Goal: Task Accomplishment & Management: Use online tool/utility

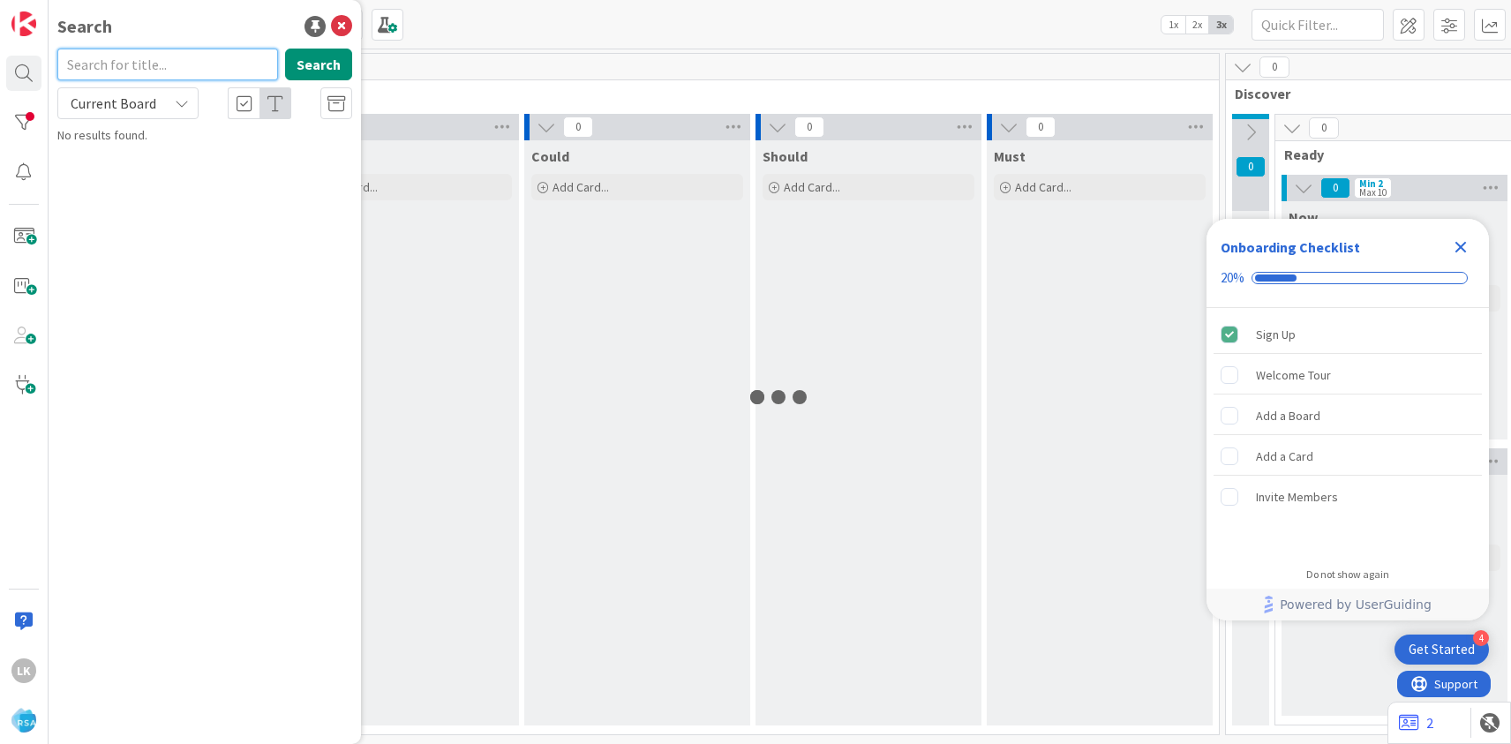
paste input "MoodysMarket"
click at [113, 65] on input "MoodysMarket" at bounding box center [167, 65] width 221 height 32
click at [111, 68] on input "Moodys Market" at bounding box center [167, 65] width 221 height 32
click at [167, 64] on input "[PERSON_NAME] Market" at bounding box center [167, 65] width 221 height 32
type input "[PERSON_NAME]"
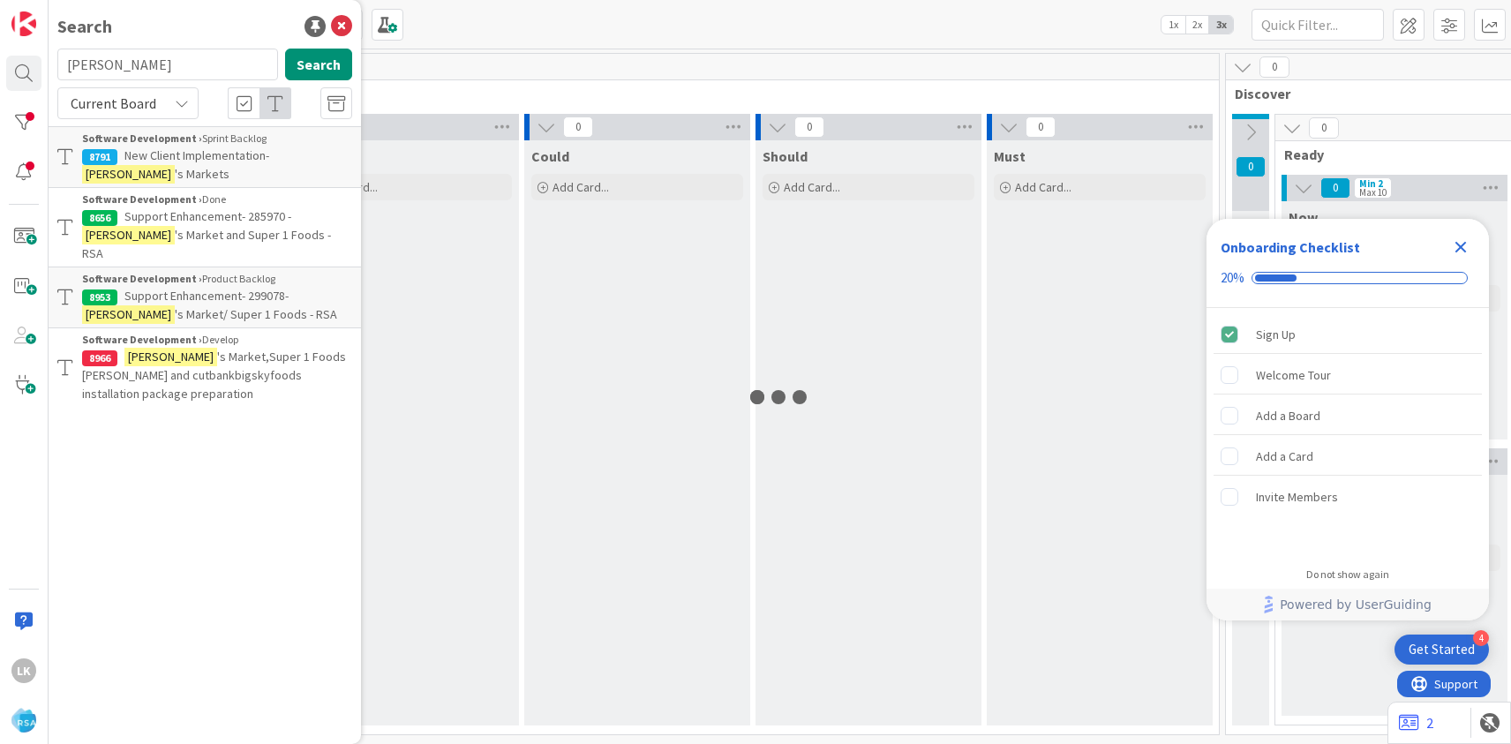
click at [183, 158] on span "New Client Implementation-" at bounding box center [196, 155] width 145 height 16
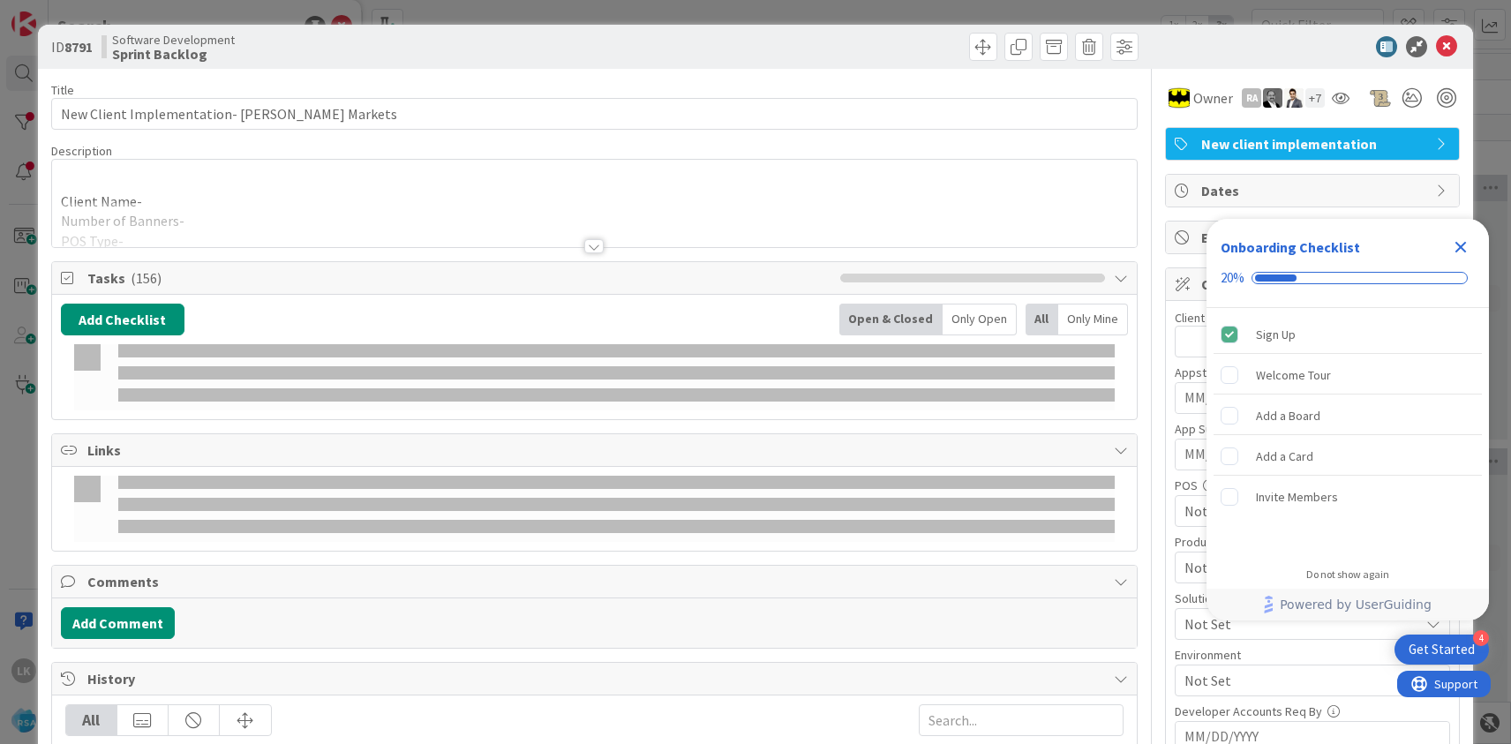
click at [83, 45] on b "8791" at bounding box center [78, 47] width 28 height 18
copy b "8791"
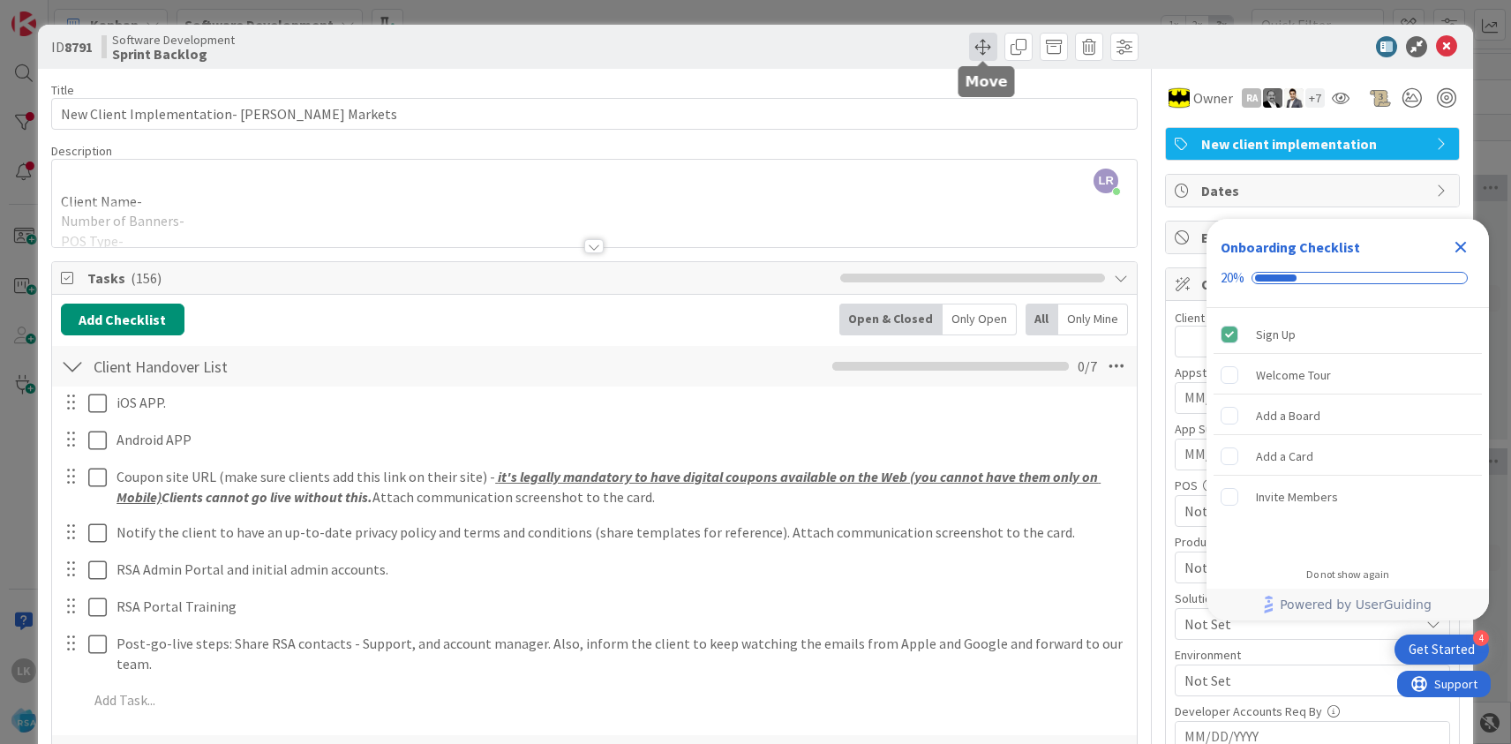
click at [982, 49] on span at bounding box center [983, 47] width 28 height 28
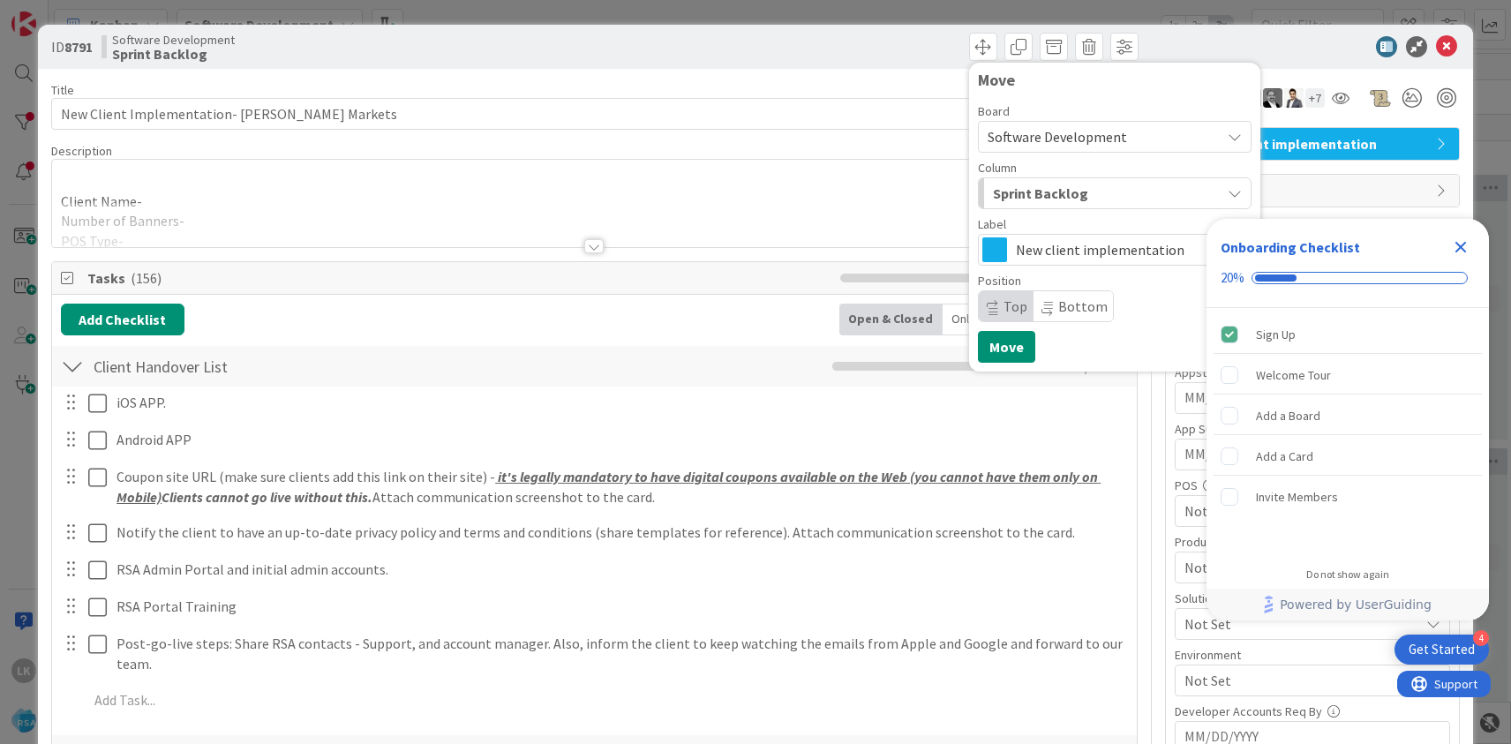
click at [1032, 189] on span "Sprint Backlog" at bounding box center [1040, 193] width 95 height 23
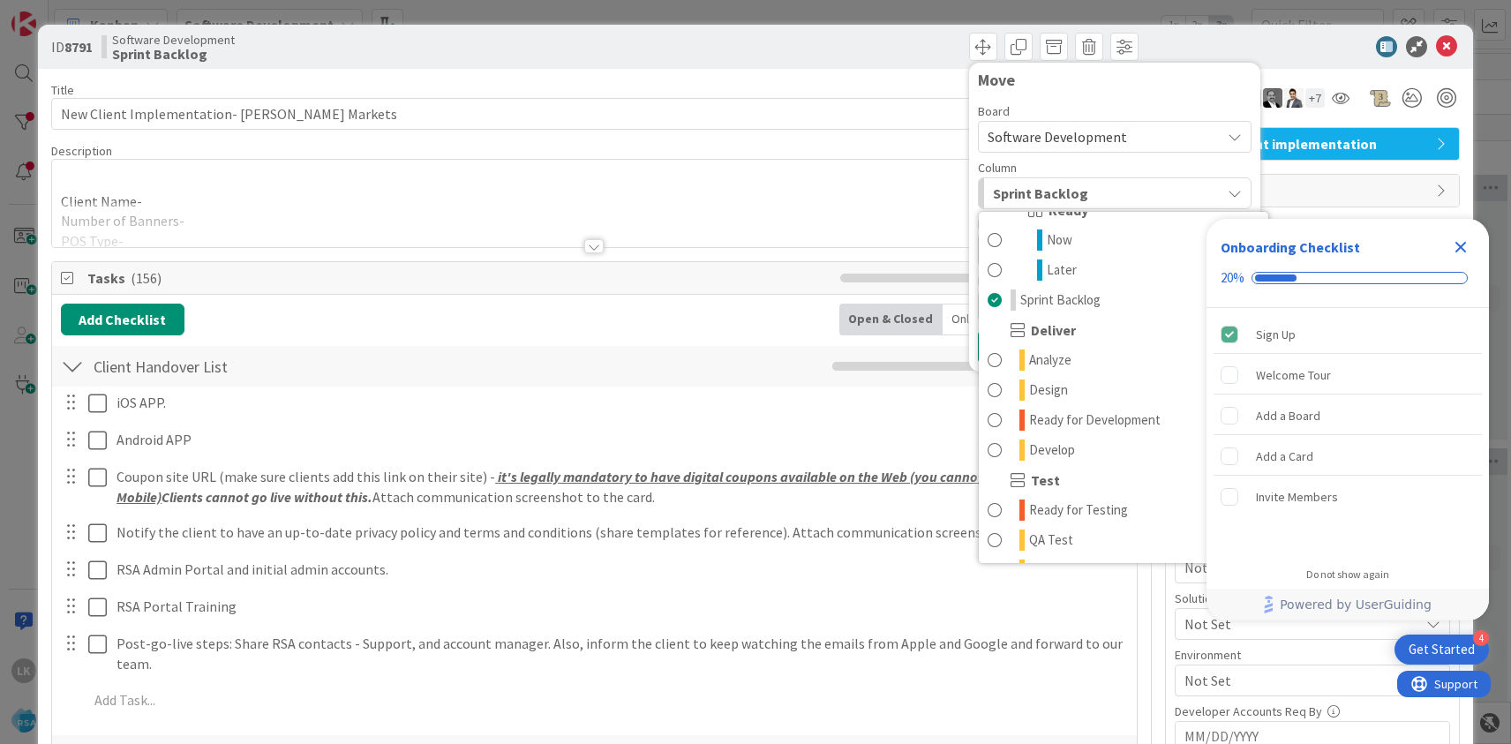
scroll to position [289, 0]
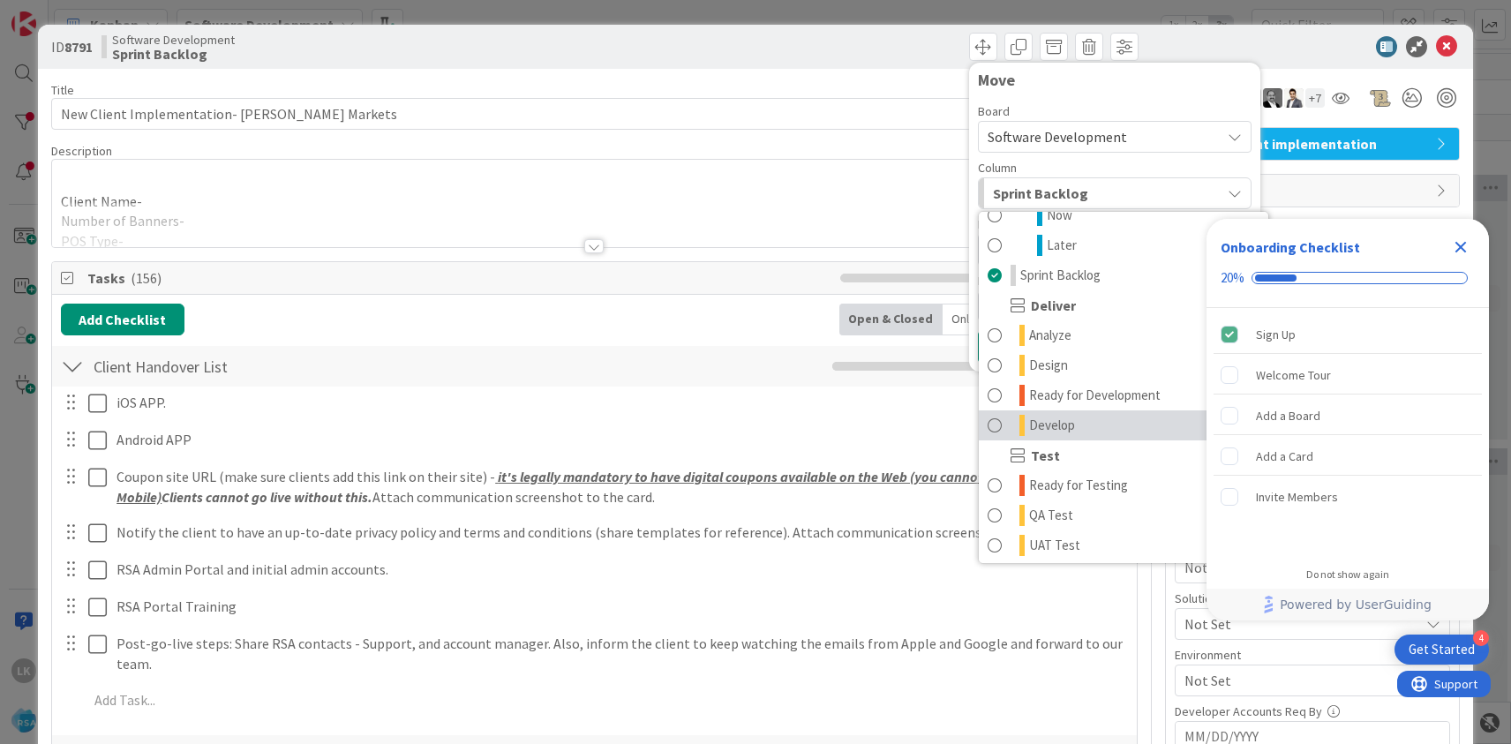
click at [996, 425] on span at bounding box center [995, 425] width 14 height 21
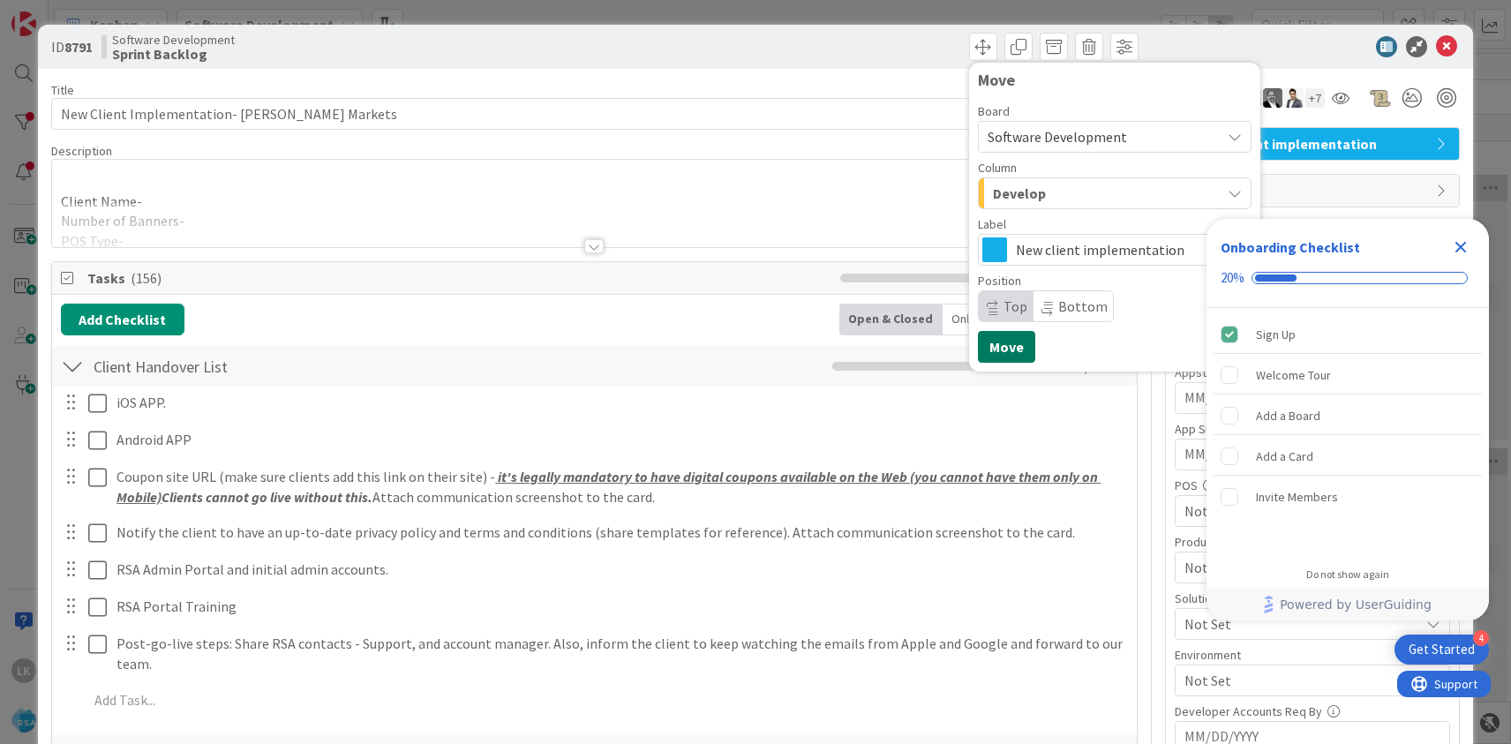
click at [1009, 349] on button "Move" at bounding box center [1006, 347] width 57 height 32
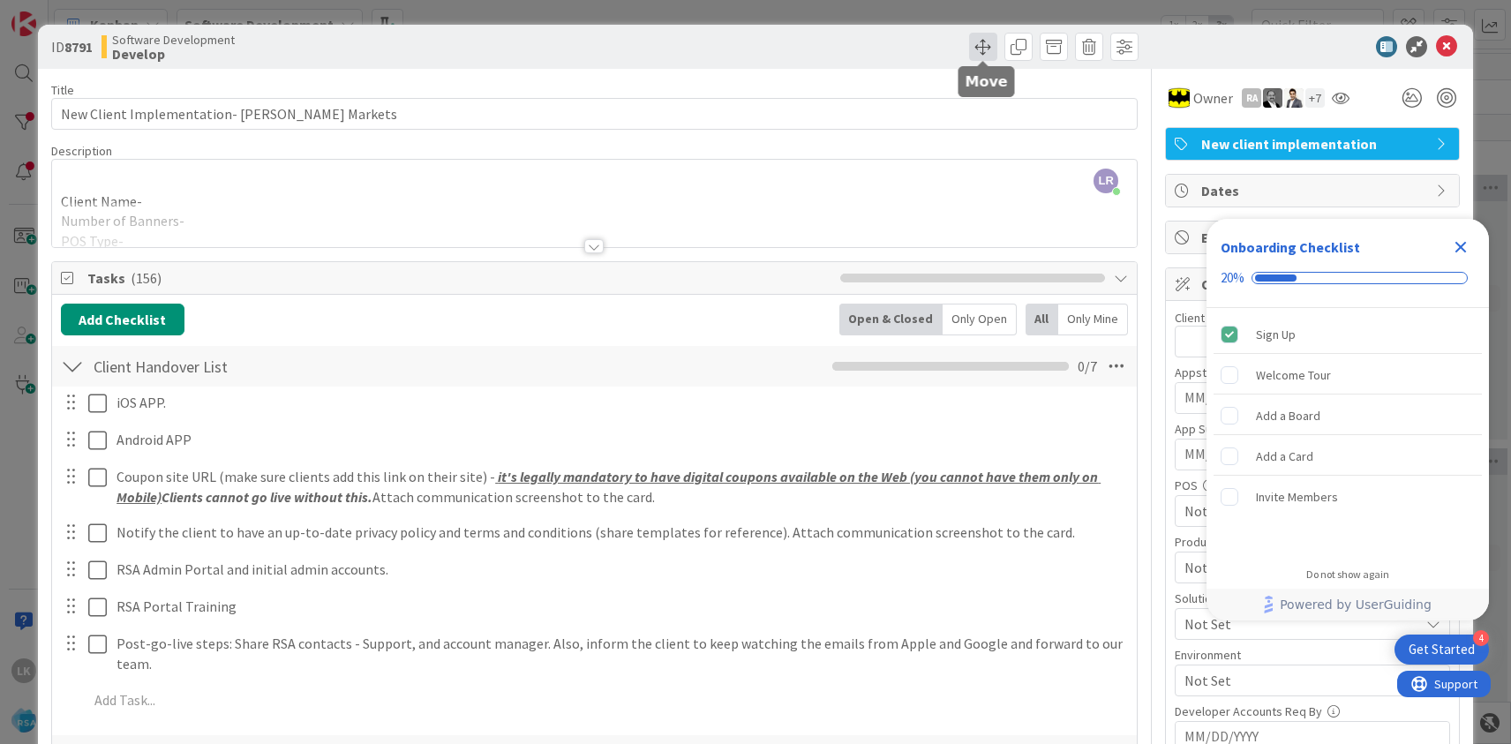
click at [975, 42] on span at bounding box center [983, 47] width 28 height 28
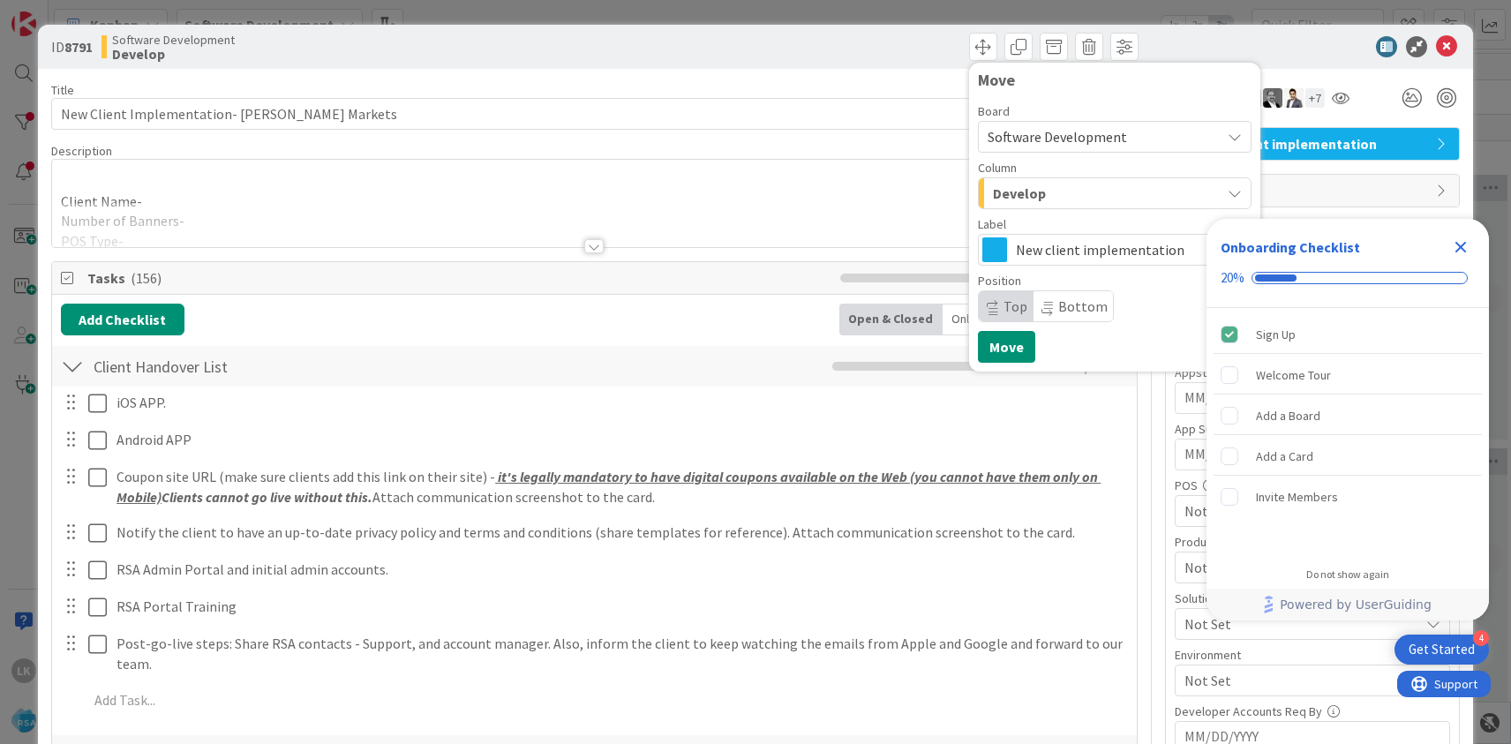
click at [941, 204] on div at bounding box center [594, 224] width 1085 height 45
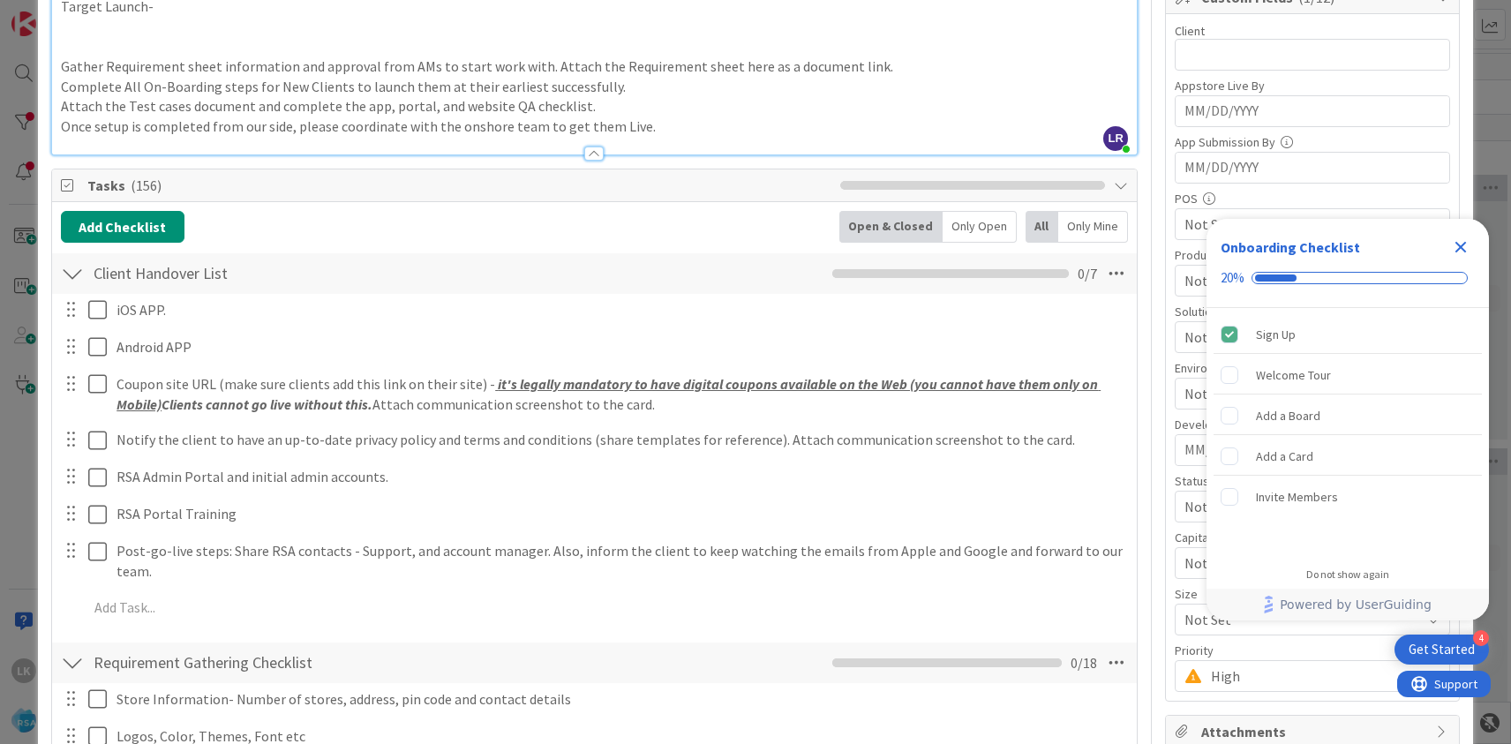
scroll to position [298, 0]
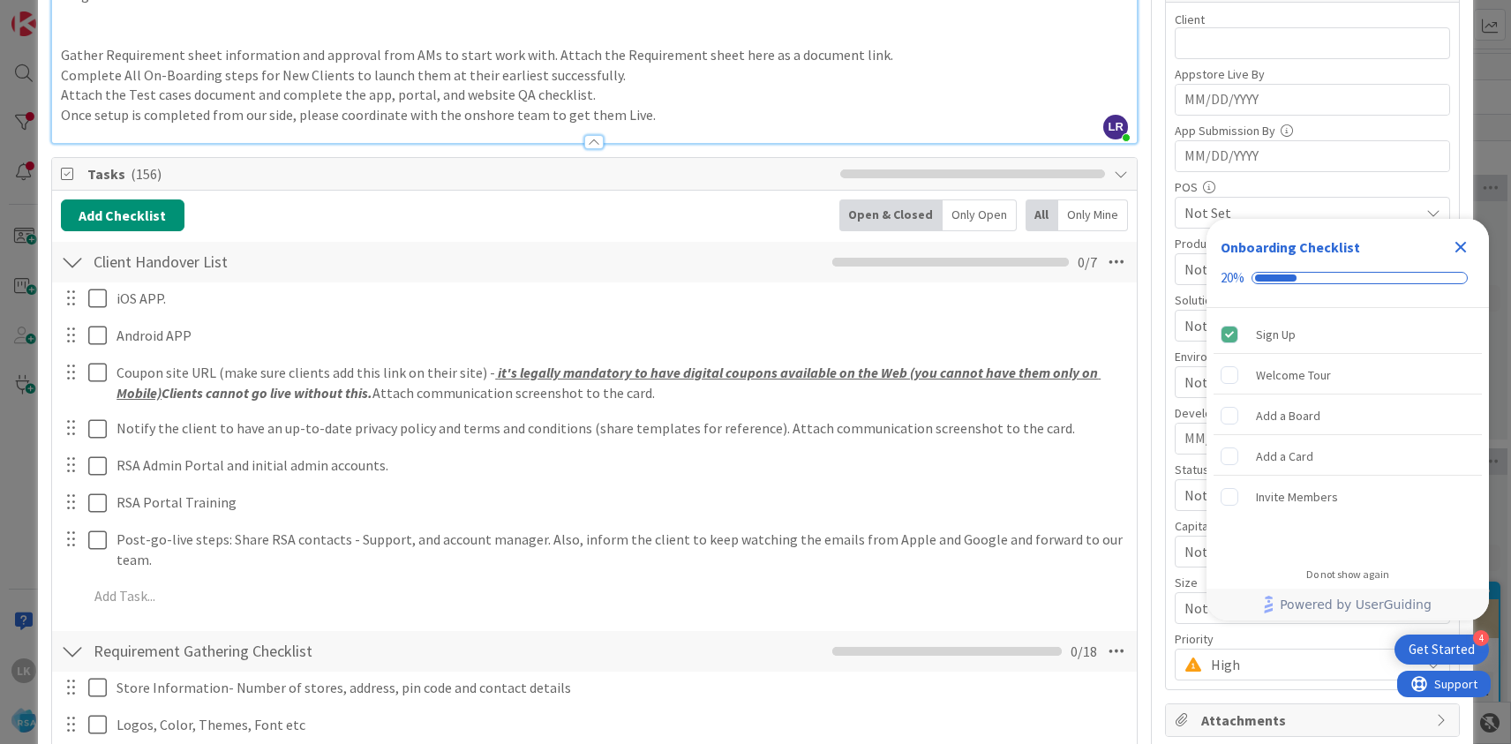
click at [1463, 252] on icon "Close Checklist" at bounding box center [1460, 247] width 21 height 21
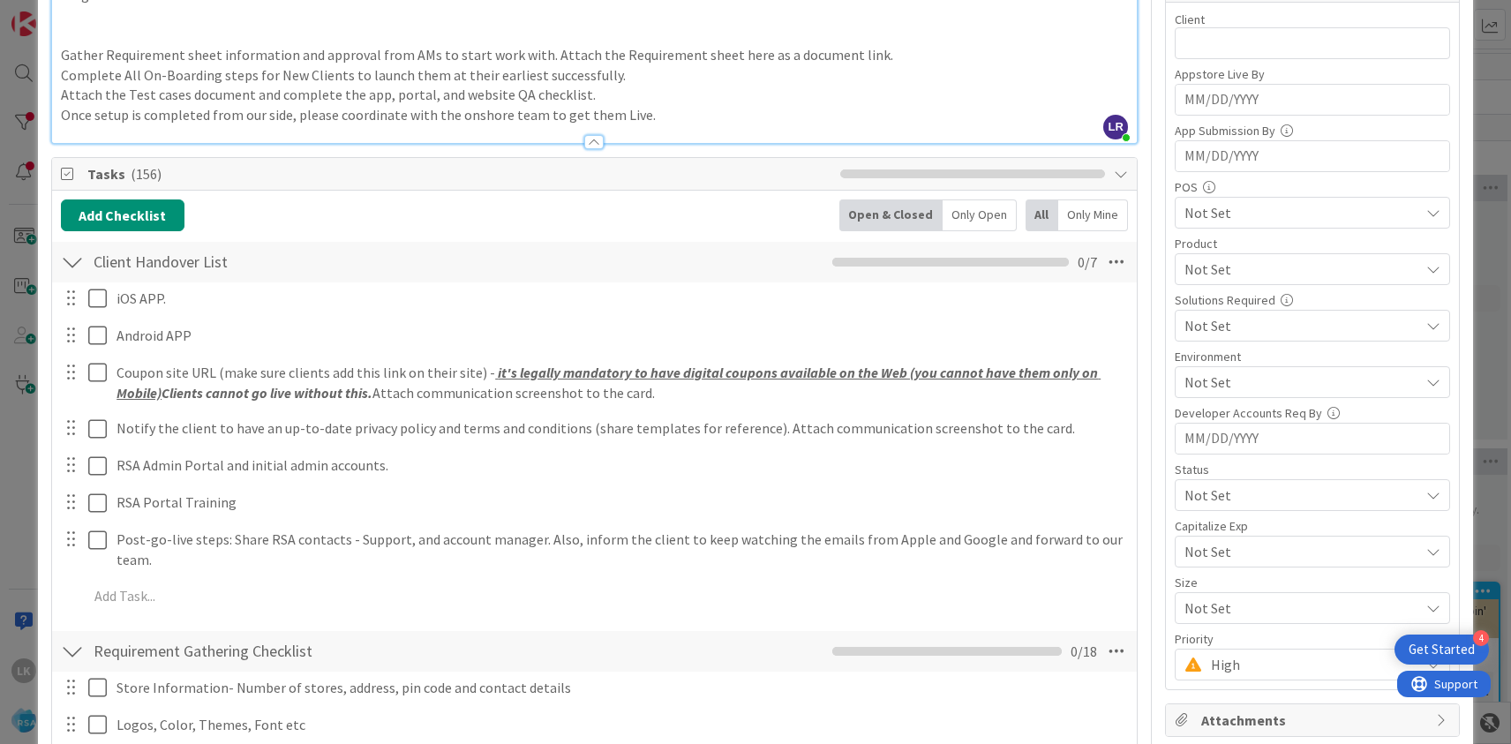
scroll to position [0, 0]
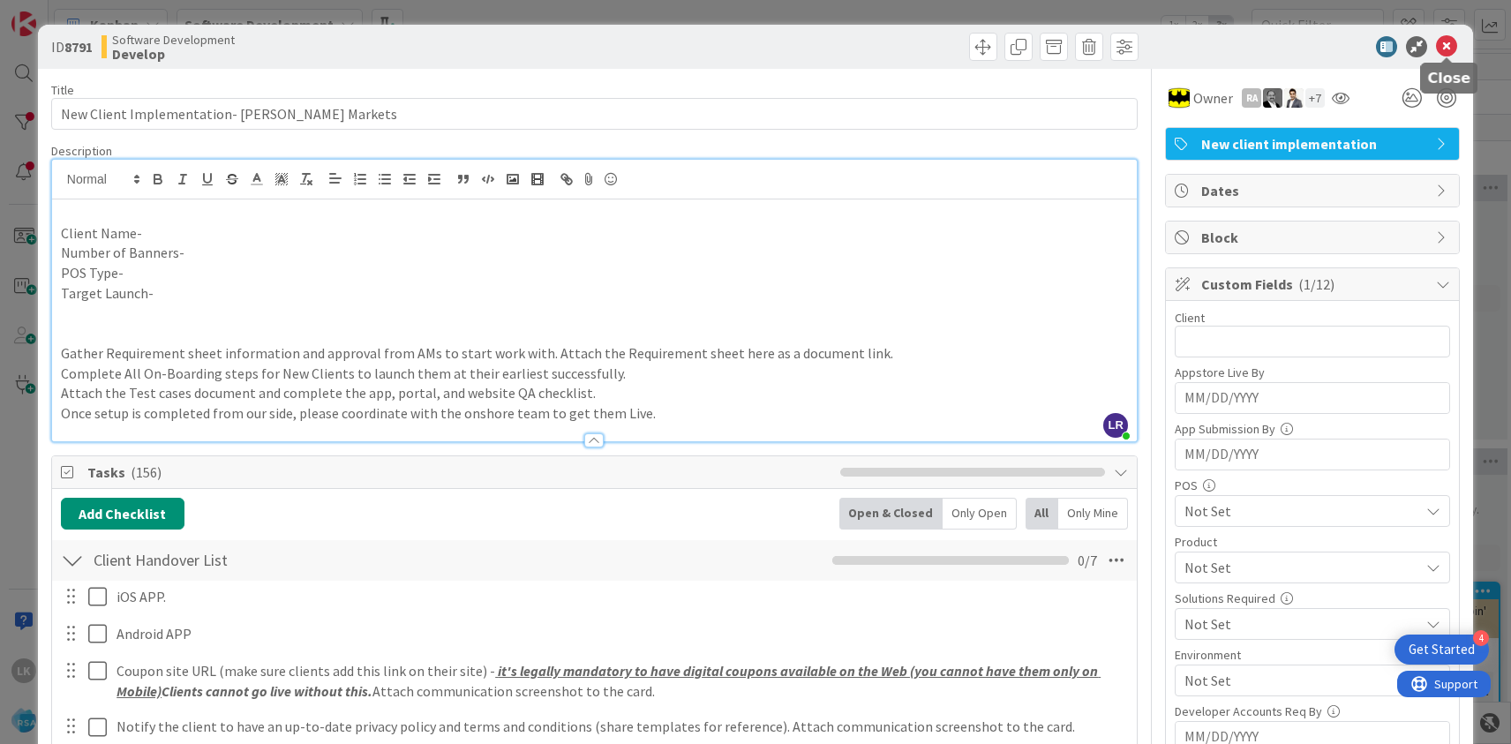
click at [1448, 42] on icon at bounding box center [1446, 46] width 21 height 21
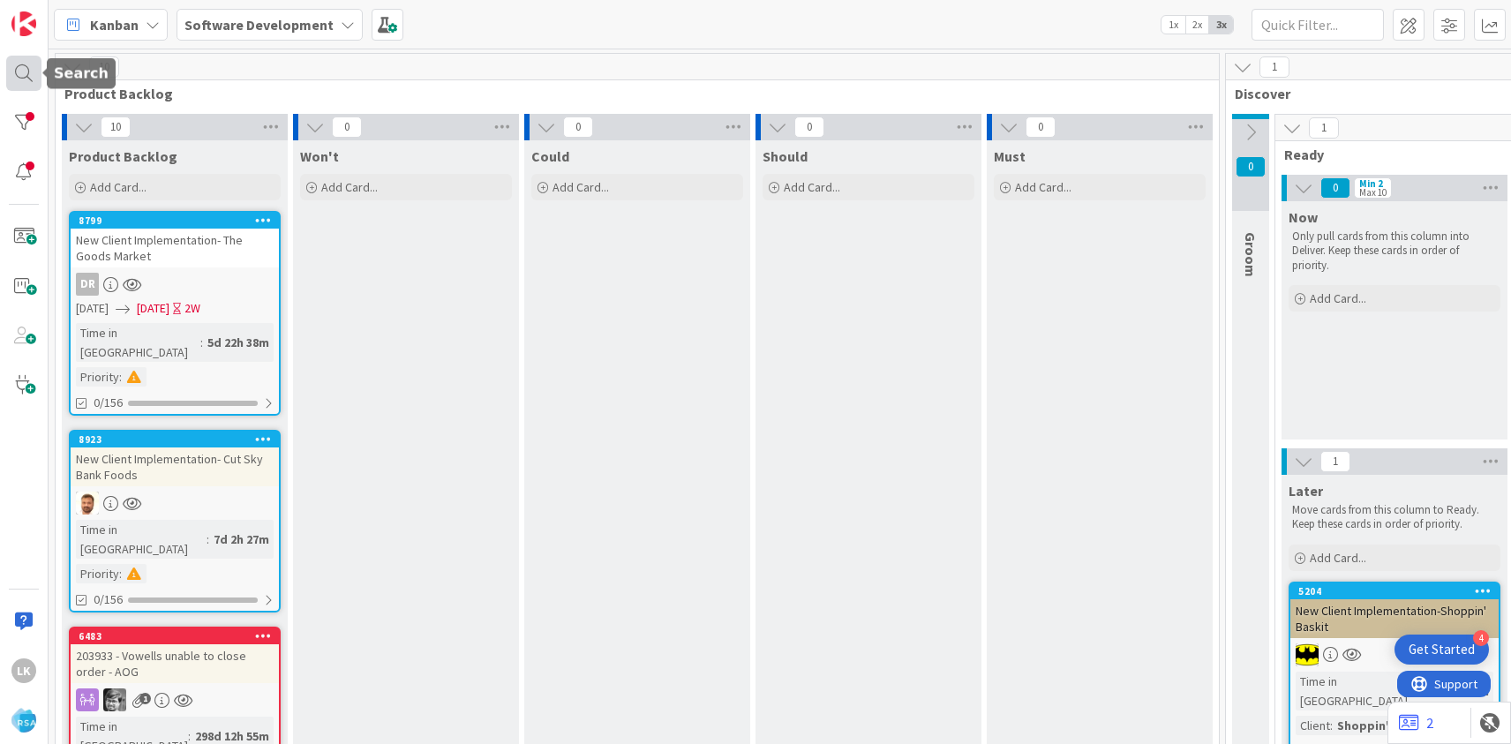
click at [27, 85] on div at bounding box center [23, 73] width 35 height 35
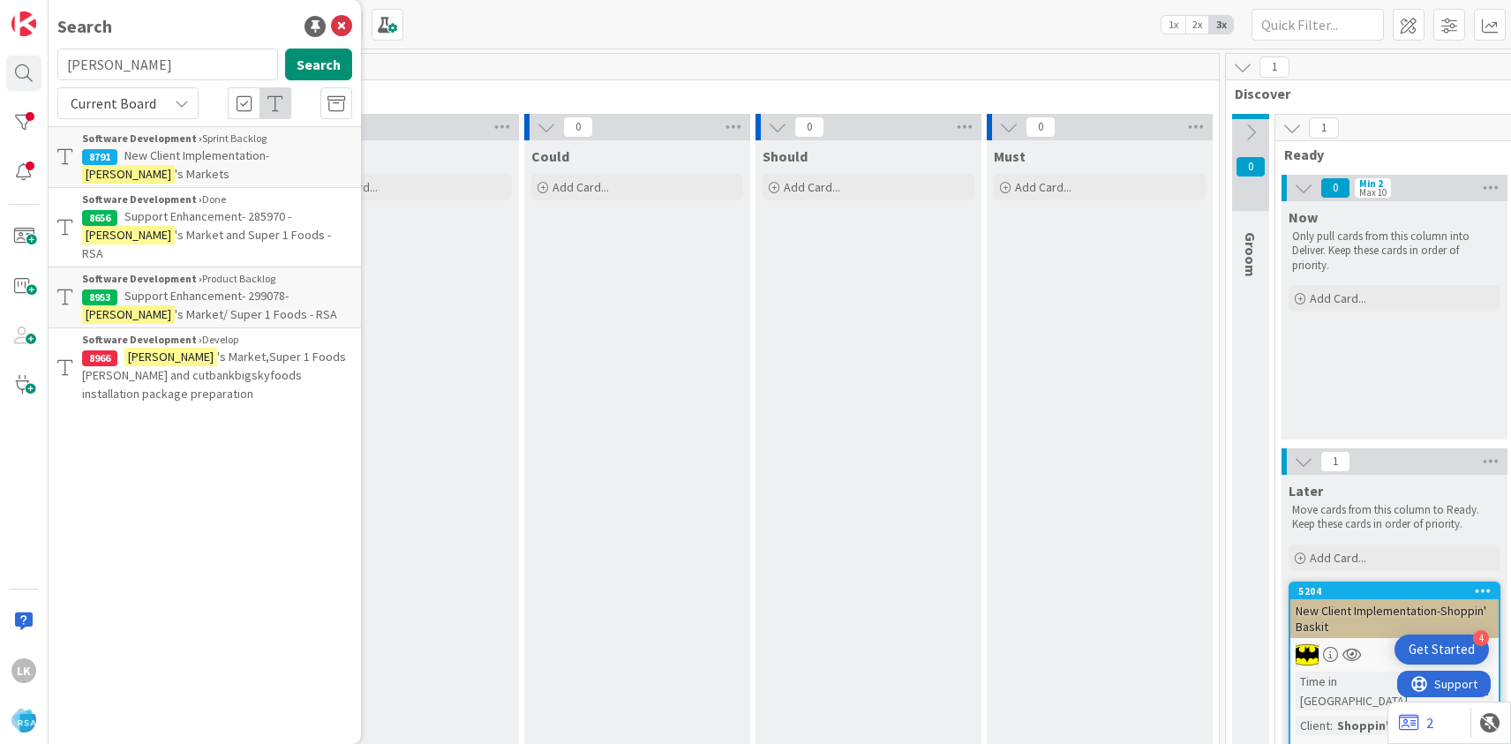
drag, startPoint x: 119, startPoint y: 62, endPoint x: 62, endPoint y: 57, distance: 57.5
click at [62, 57] on input "[PERSON_NAME]" at bounding box center [167, 65] width 221 height 32
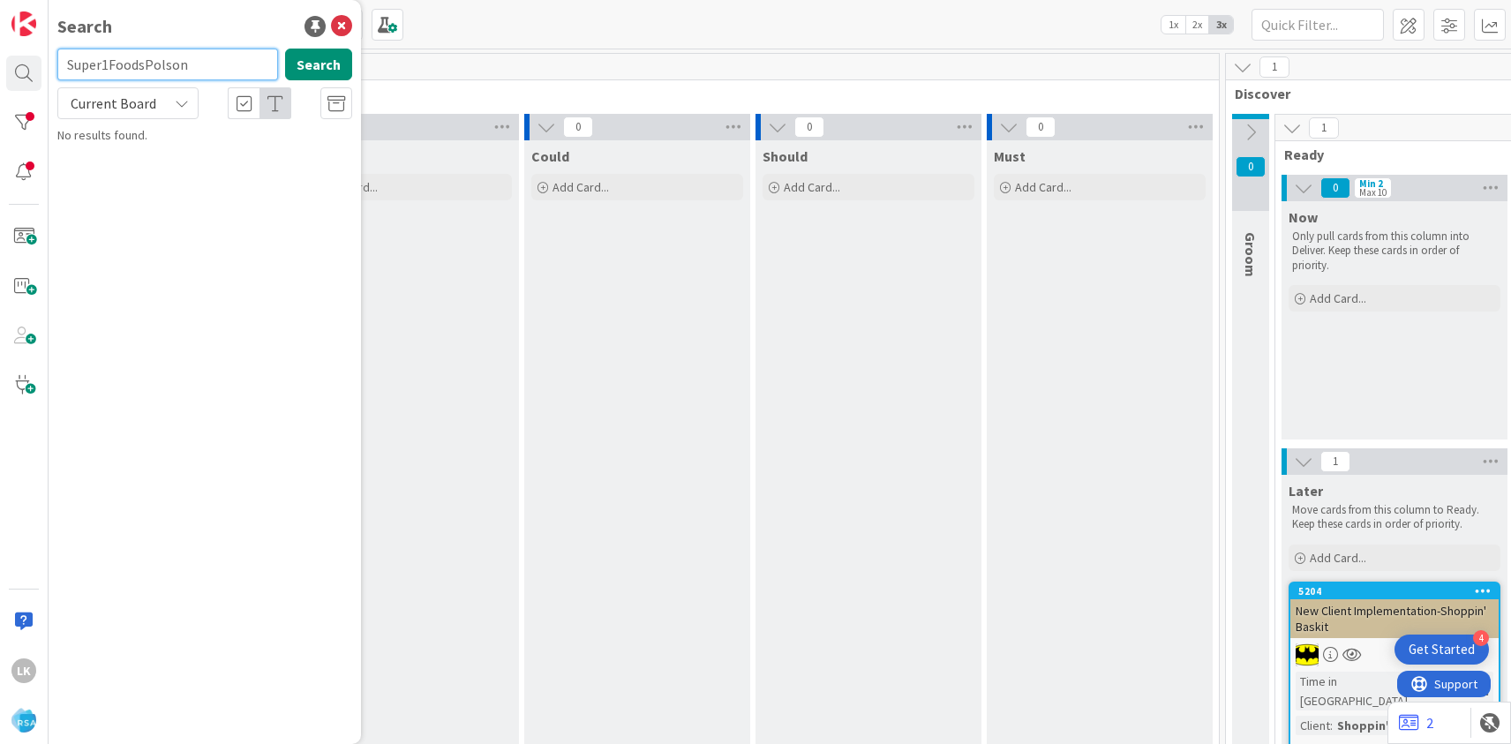
click at [197, 64] on input "Super1FoodsPolson" at bounding box center [167, 65] width 221 height 32
click at [137, 68] on input "Super" at bounding box center [167, 65] width 221 height 32
click at [130, 67] on input "Super" at bounding box center [167, 65] width 221 height 32
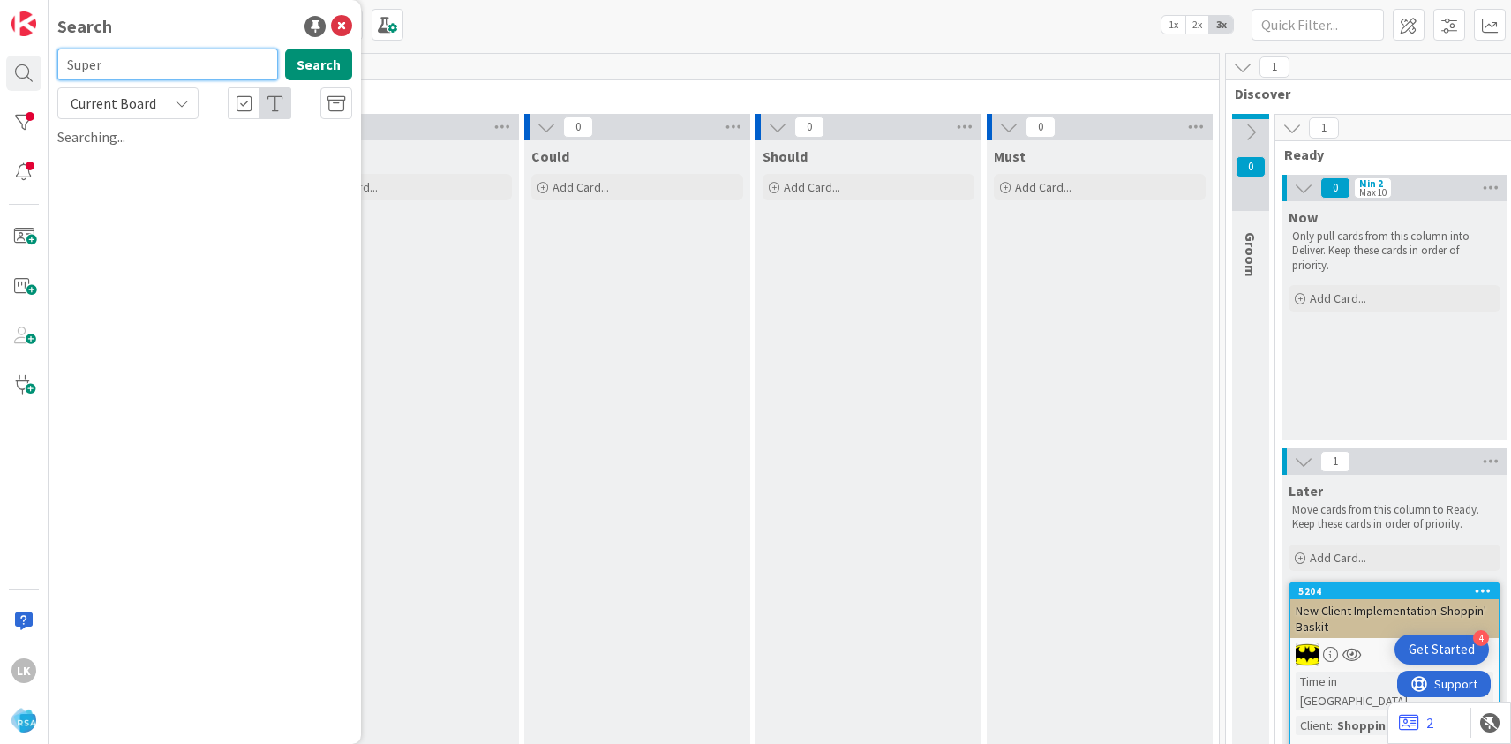
paste input "[PERSON_NAME]"
type input "[PERSON_NAME]"
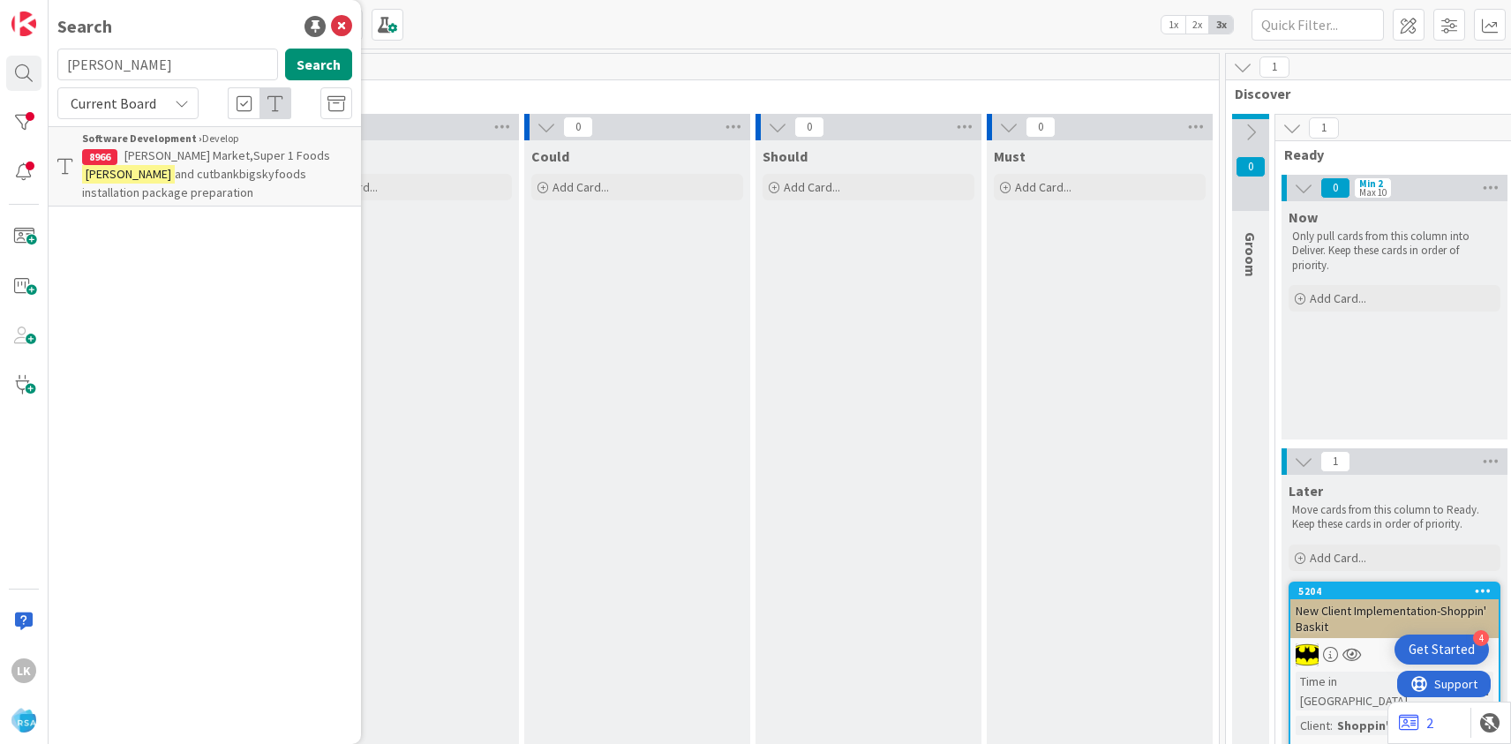
click at [204, 176] on span "and cutbankbigskyfoods installation package preparation" at bounding box center [194, 183] width 224 height 34
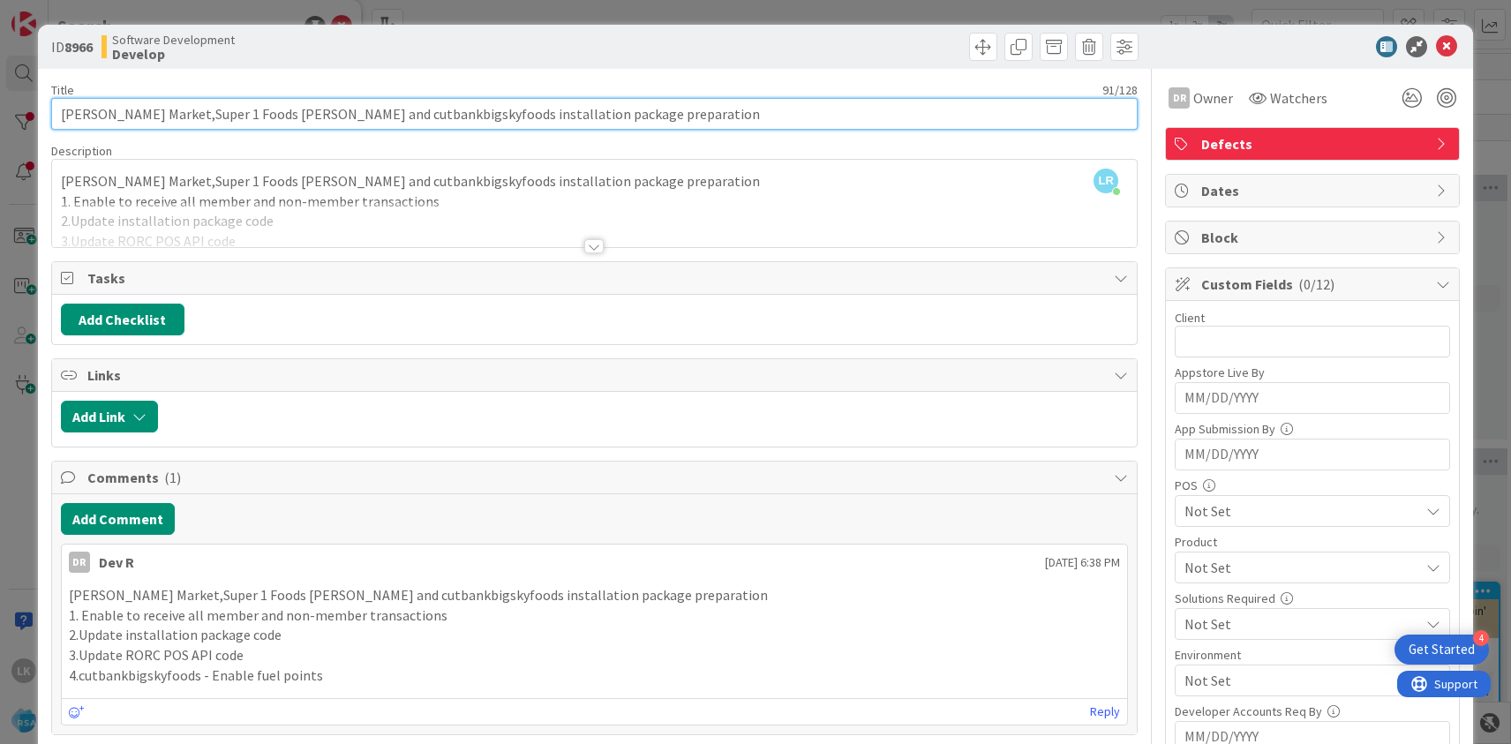
drag, startPoint x: 158, startPoint y: 114, endPoint x: 282, endPoint y: 117, distance: 123.6
click at [282, 117] on input "[PERSON_NAME] Market,Super 1 Foods [PERSON_NAME] and cutbankbigskyfoods install…" at bounding box center [594, 114] width 1087 height 32
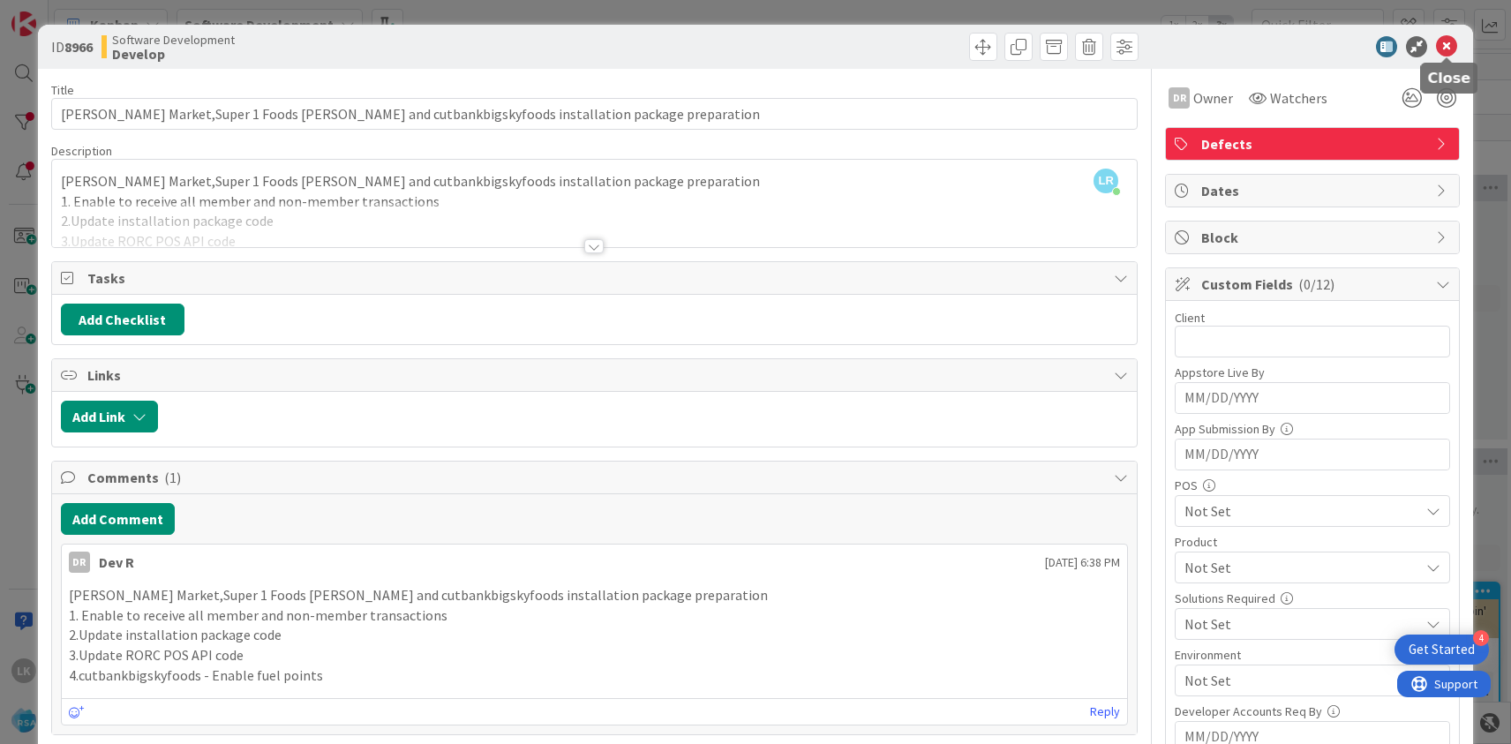
click at [1447, 52] on icon at bounding box center [1446, 46] width 21 height 21
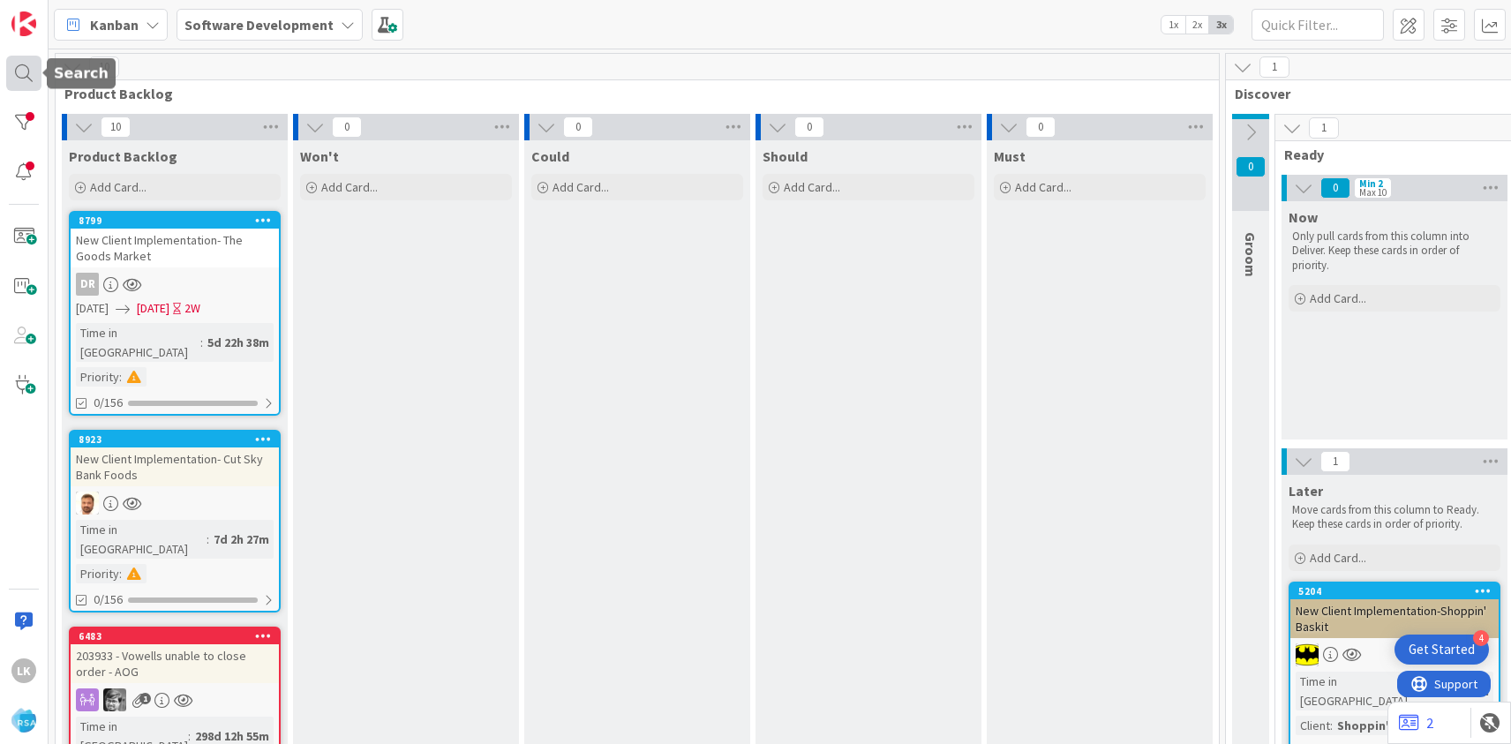
click at [14, 76] on div at bounding box center [23, 73] width 35 height 35
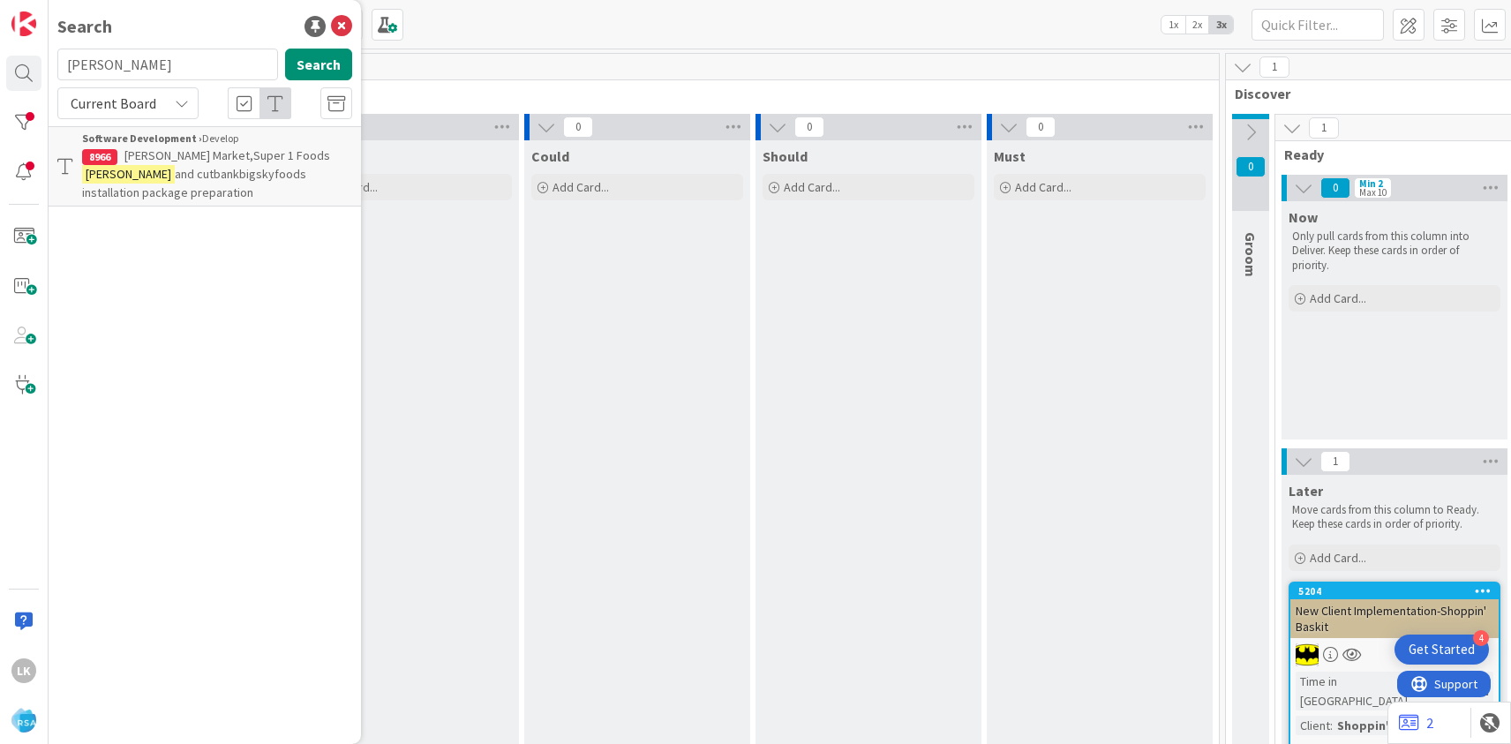
drag, startPoint x: 113, startPoint y: 67, endPoint x: 62, endPoint y: 61, distance: 51.6
click at [62, 61] on input "[PERSON_NAME]" at bounding box center [167, 65] width 221 height 32
type input "Super 1 Foods [PERSON_NAME]"
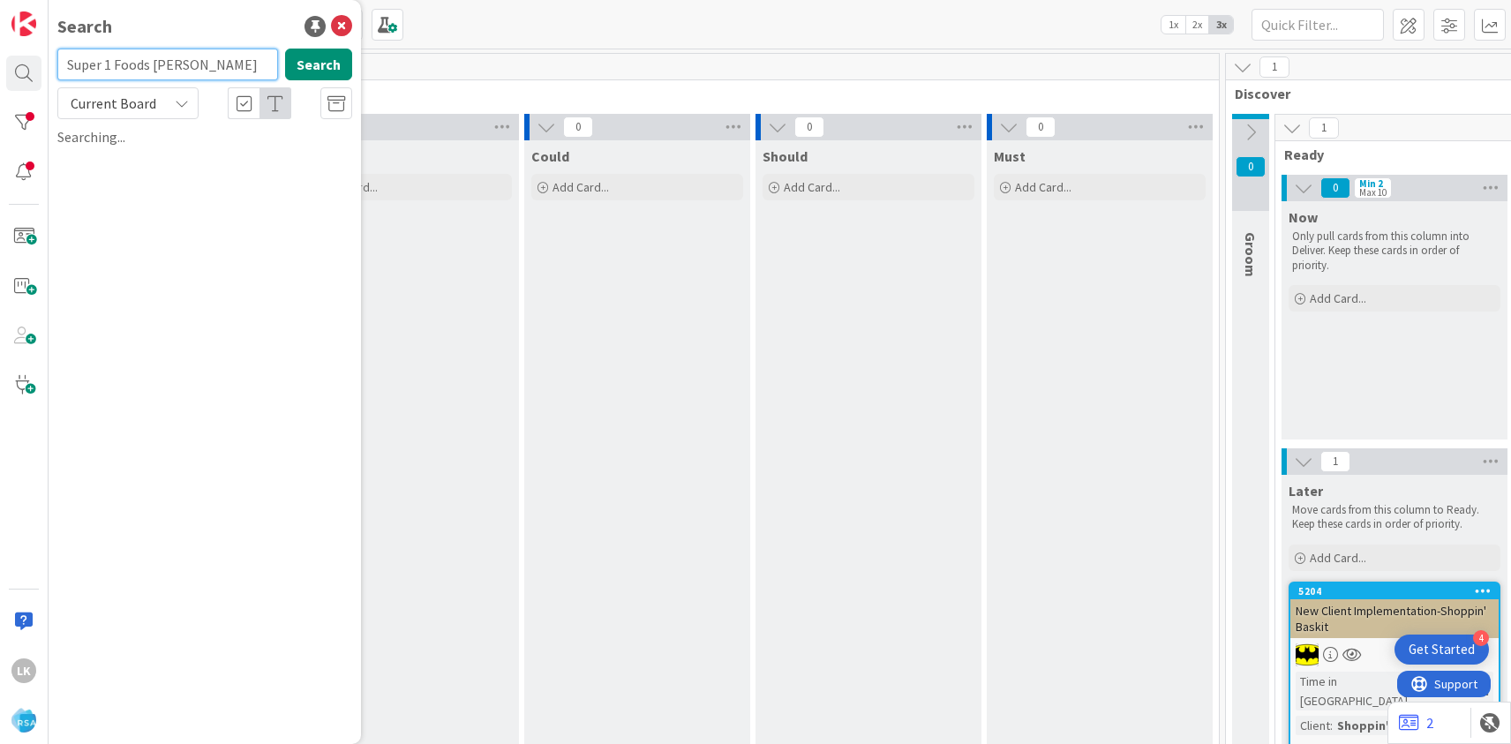
click at [205, 66] on input "Super 1 Foods [PERSON_NAME]" at bounding box center [167, 65] width 221 height 32
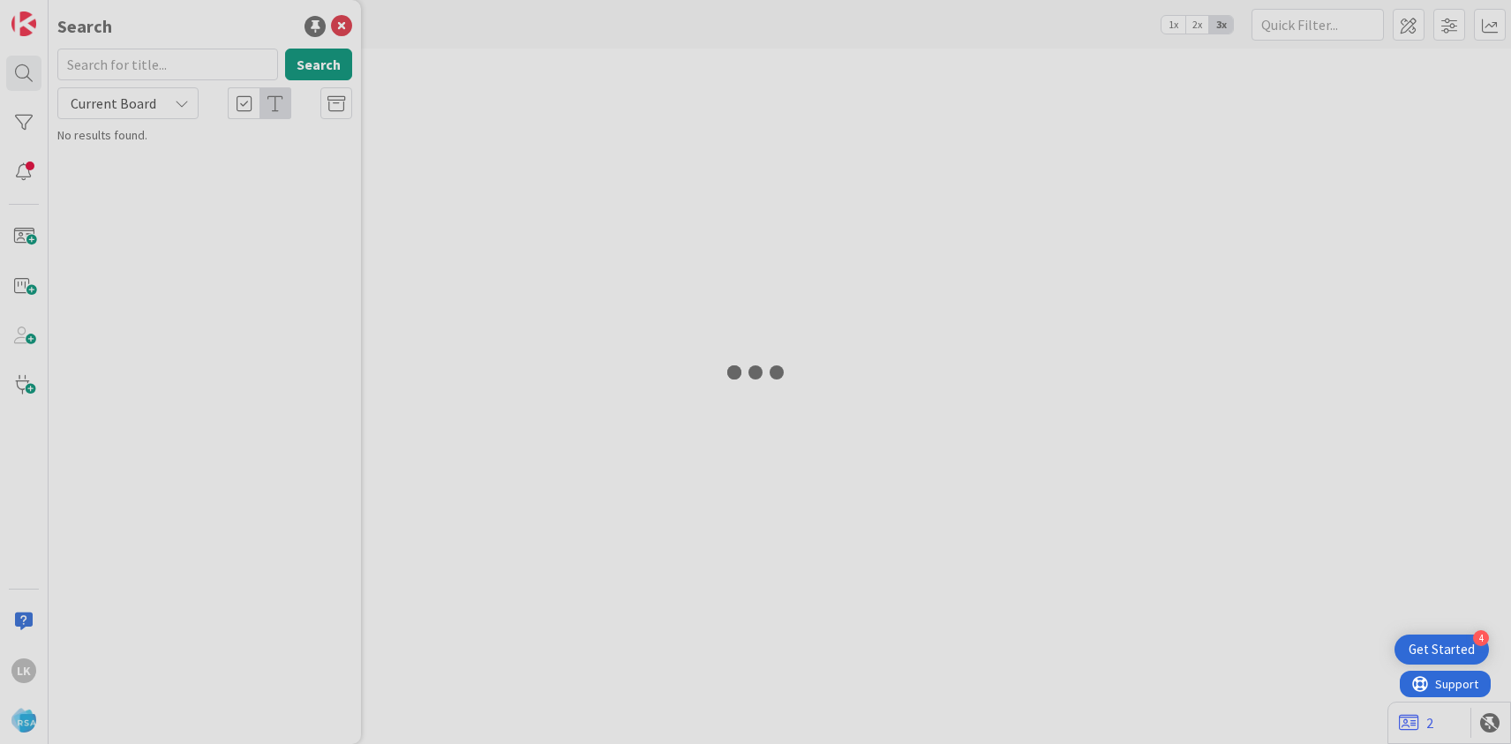
click at [80, 64] on div at bounding box center [755, 372] width 1511 height 744
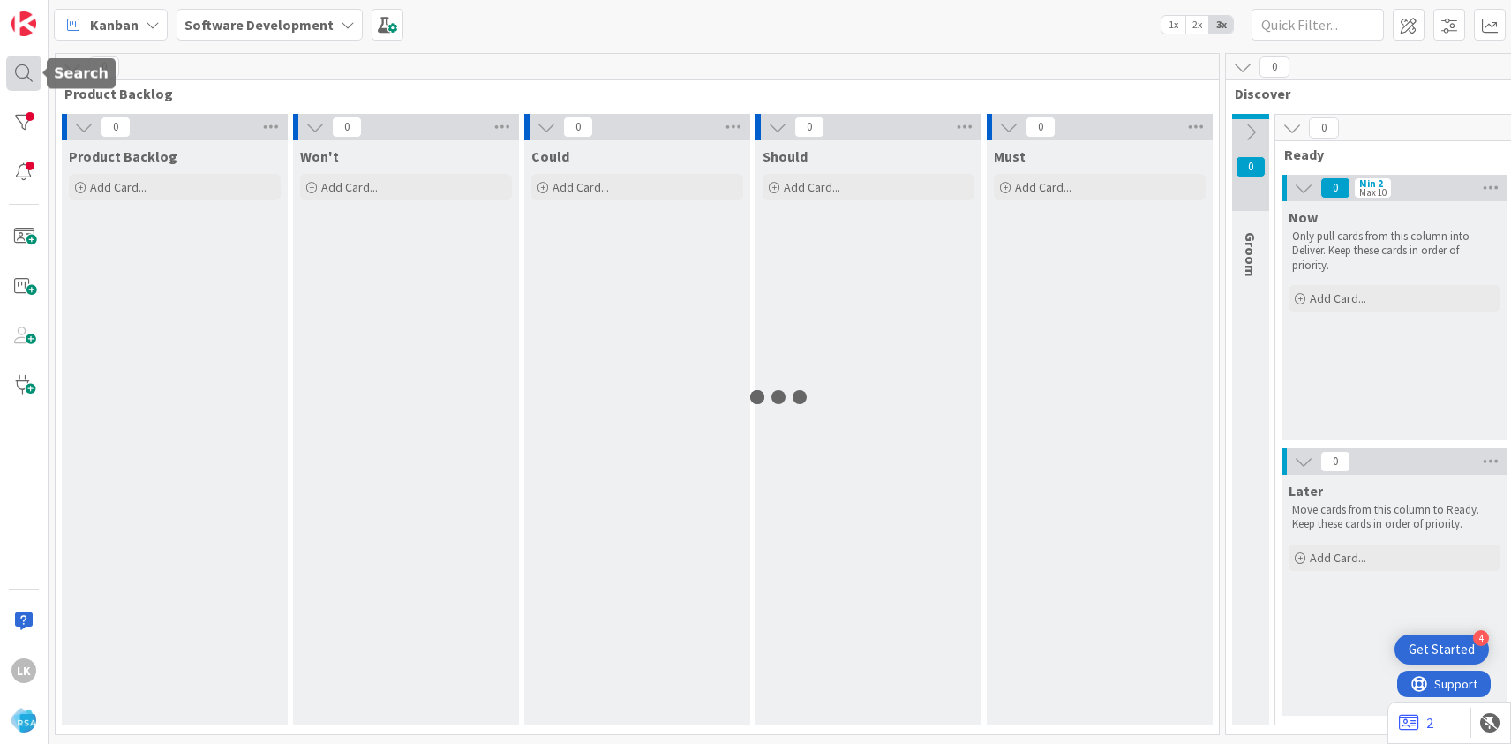
click at [30, 65] on div at bounding box center [23, 73] width 35 height 35
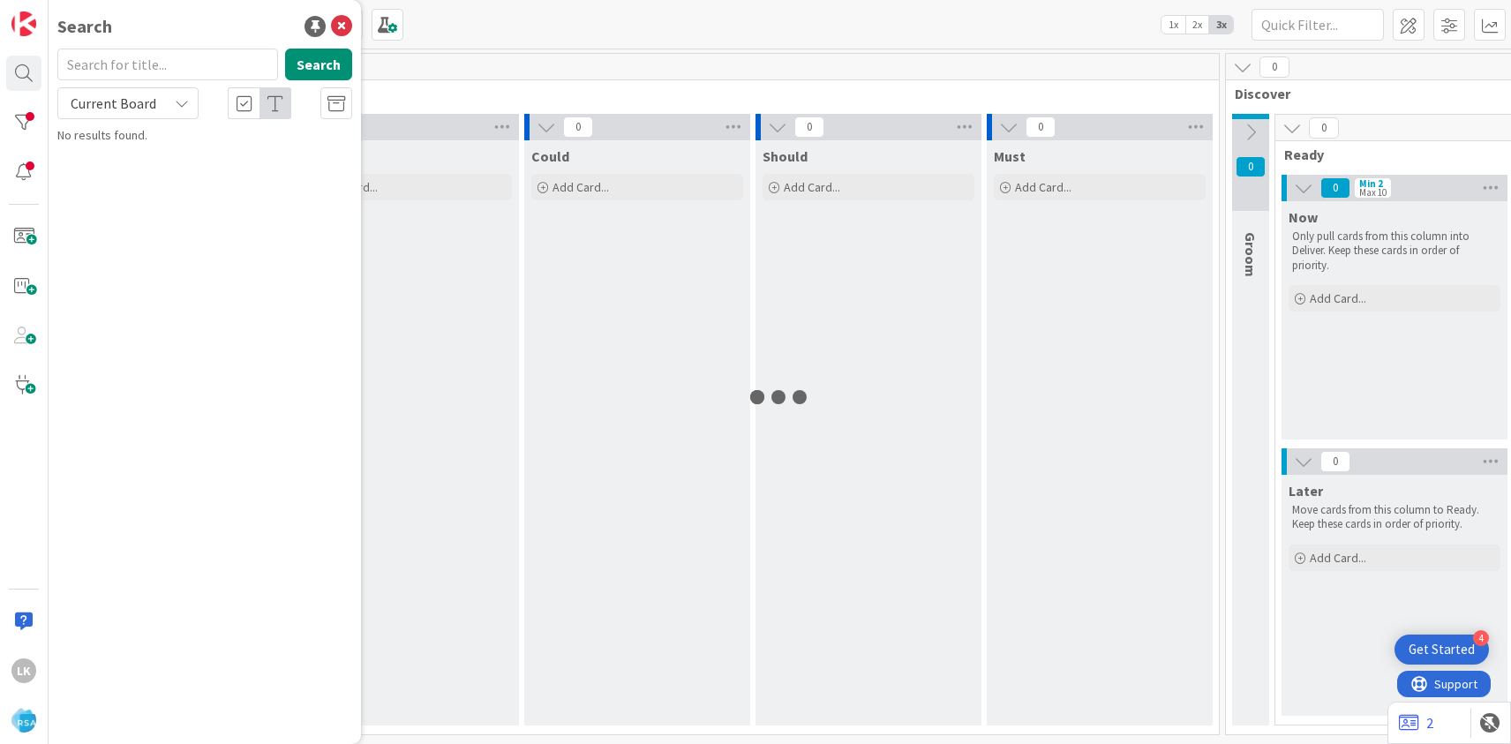
click at [120, 61] on input "text" at bounding box center [167, 65] width 221 height 32
type input "Super 1 Foods [PERSON_NAME]"
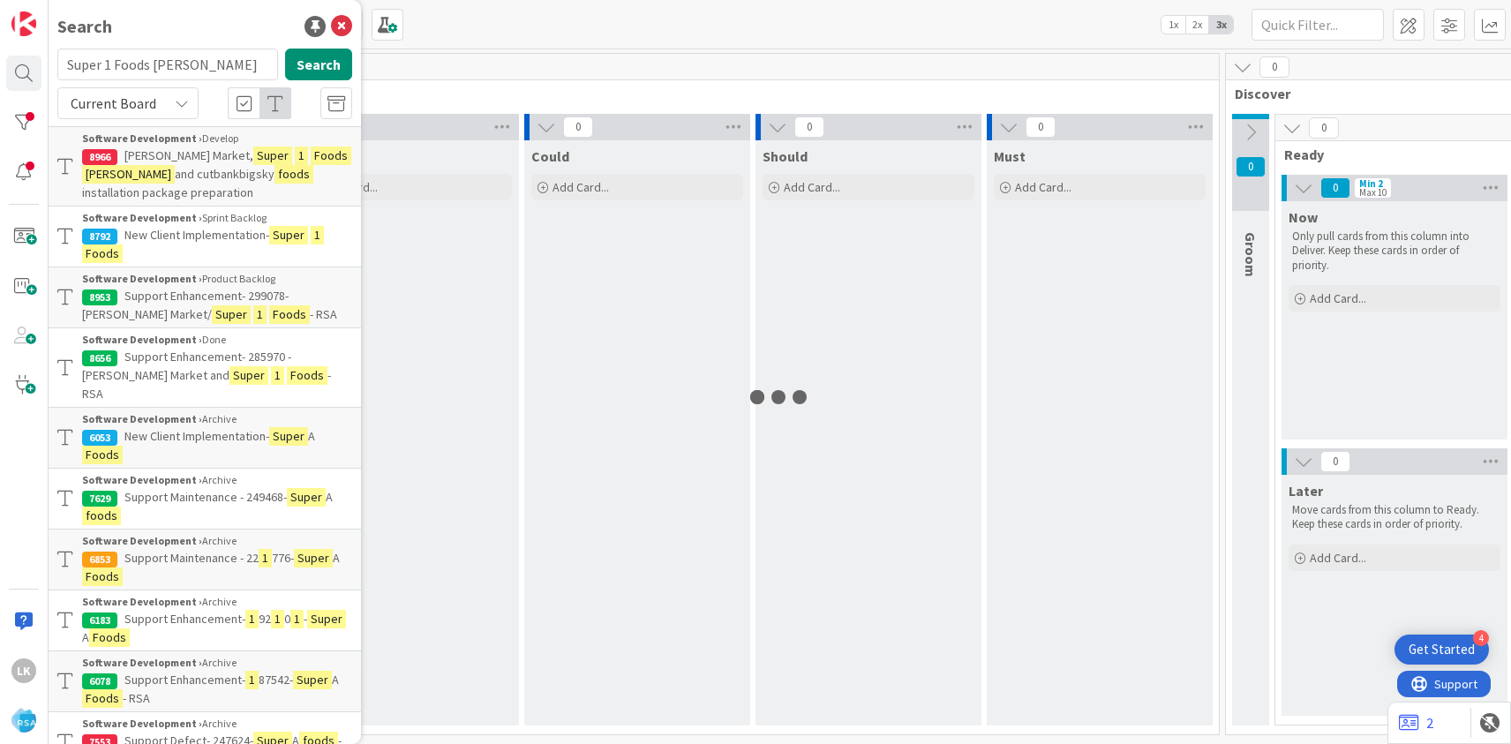
click at [135, 234] on span "New Client Implementation-" at bounding box center [196, 235] width 145 height 16
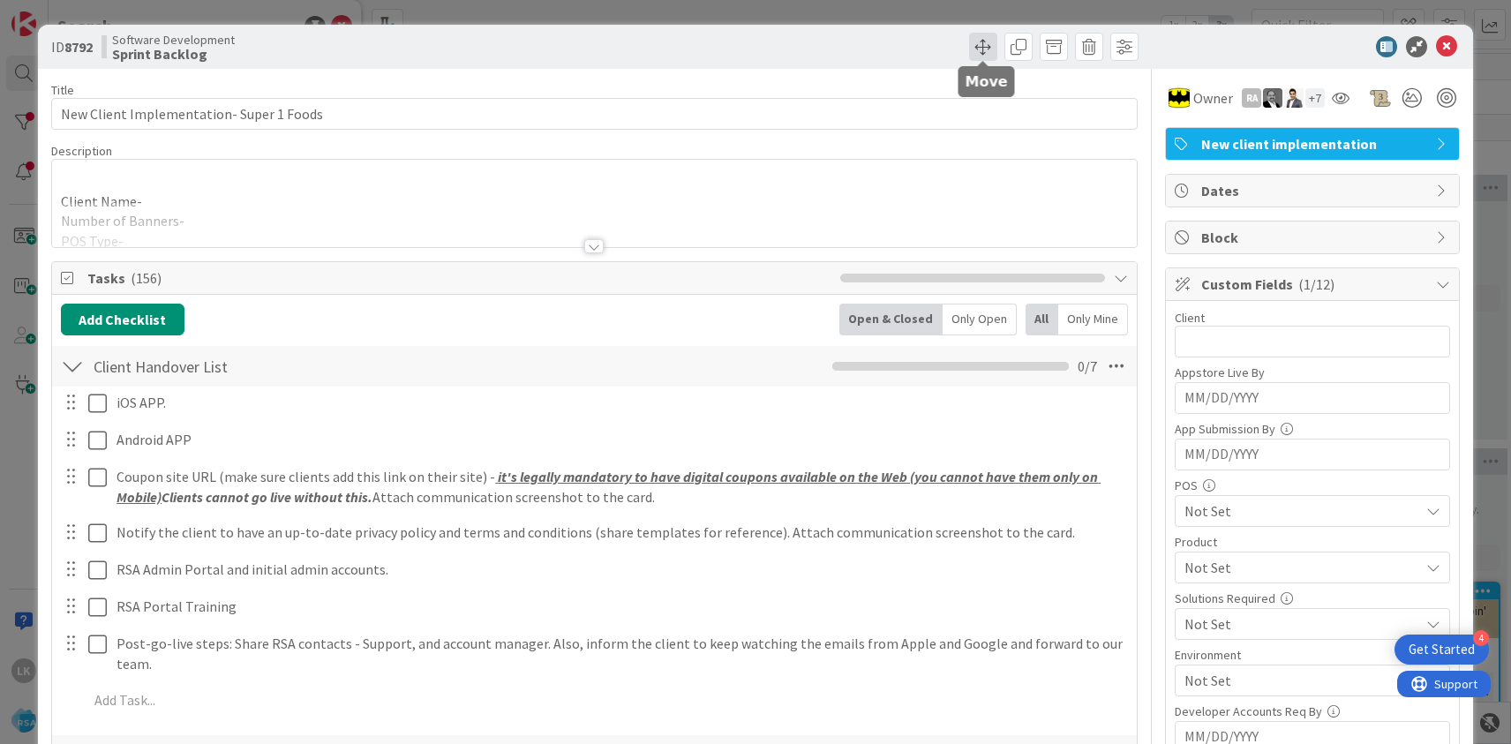
click at [982, 48] on span at bounding box center [983, 47] width 28 height 28
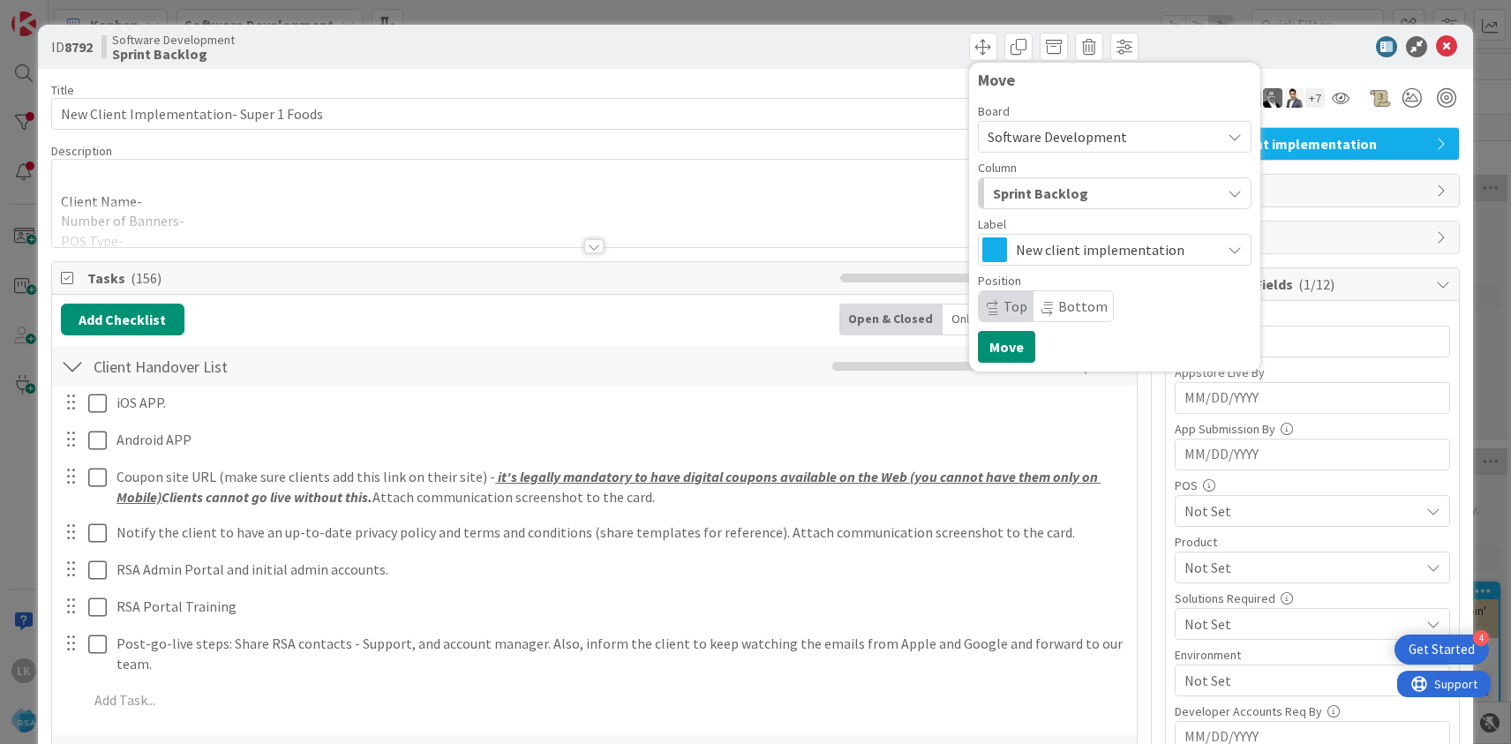
click at [1040, 189] on span "Sprint Backlog" at bounding box center [1040, 193] width 95 height 23
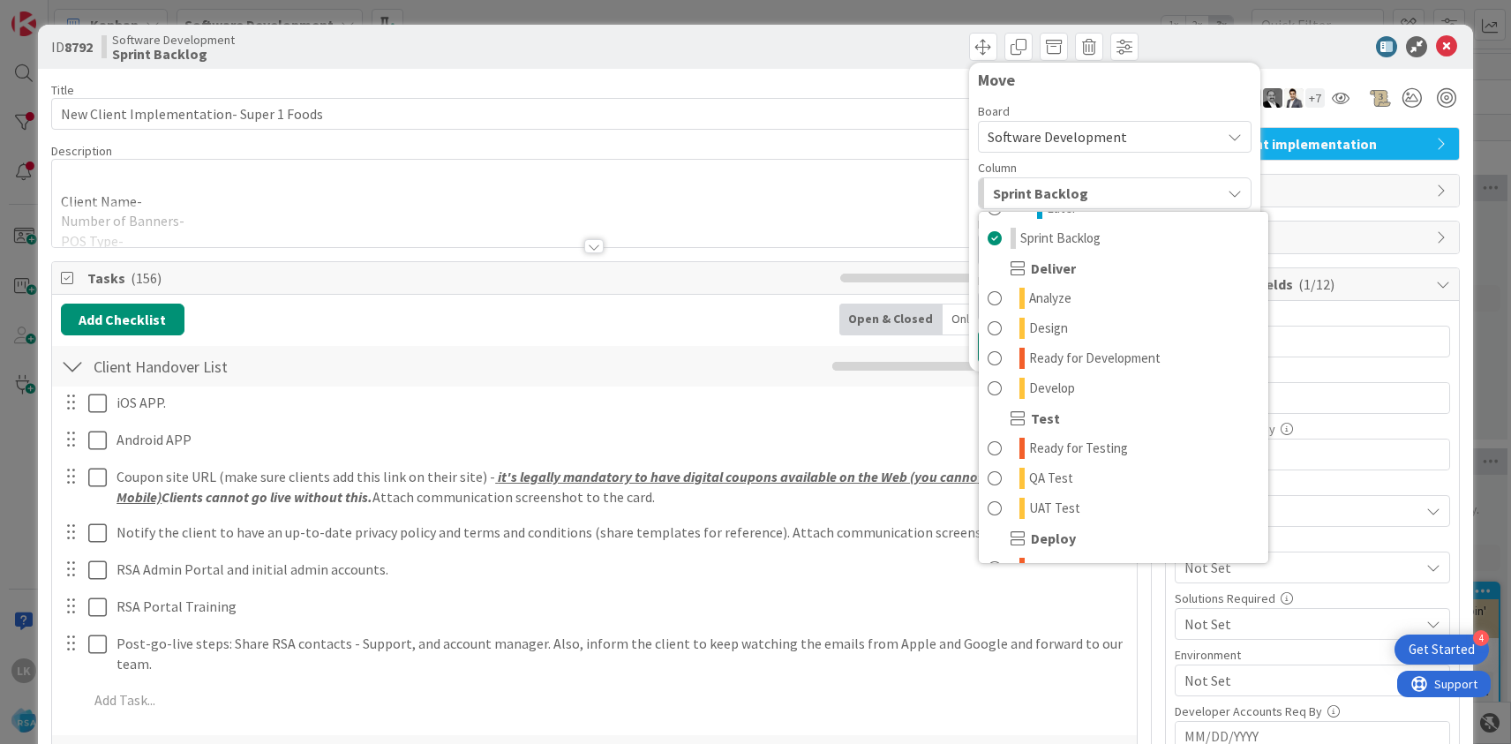
scroll to position [343, 0]
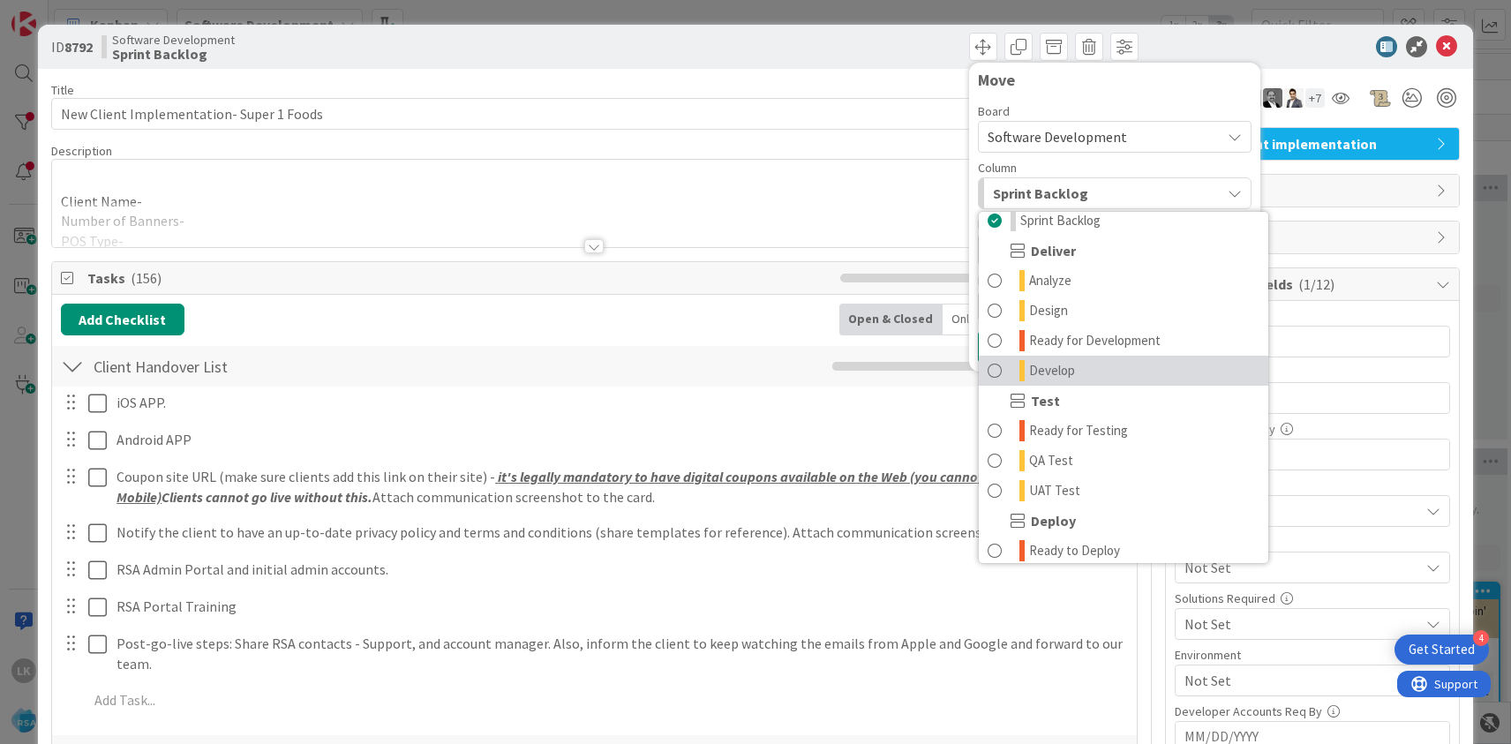
click at [994, 368] on span at bounding box center [995, 370] width 14 height 21
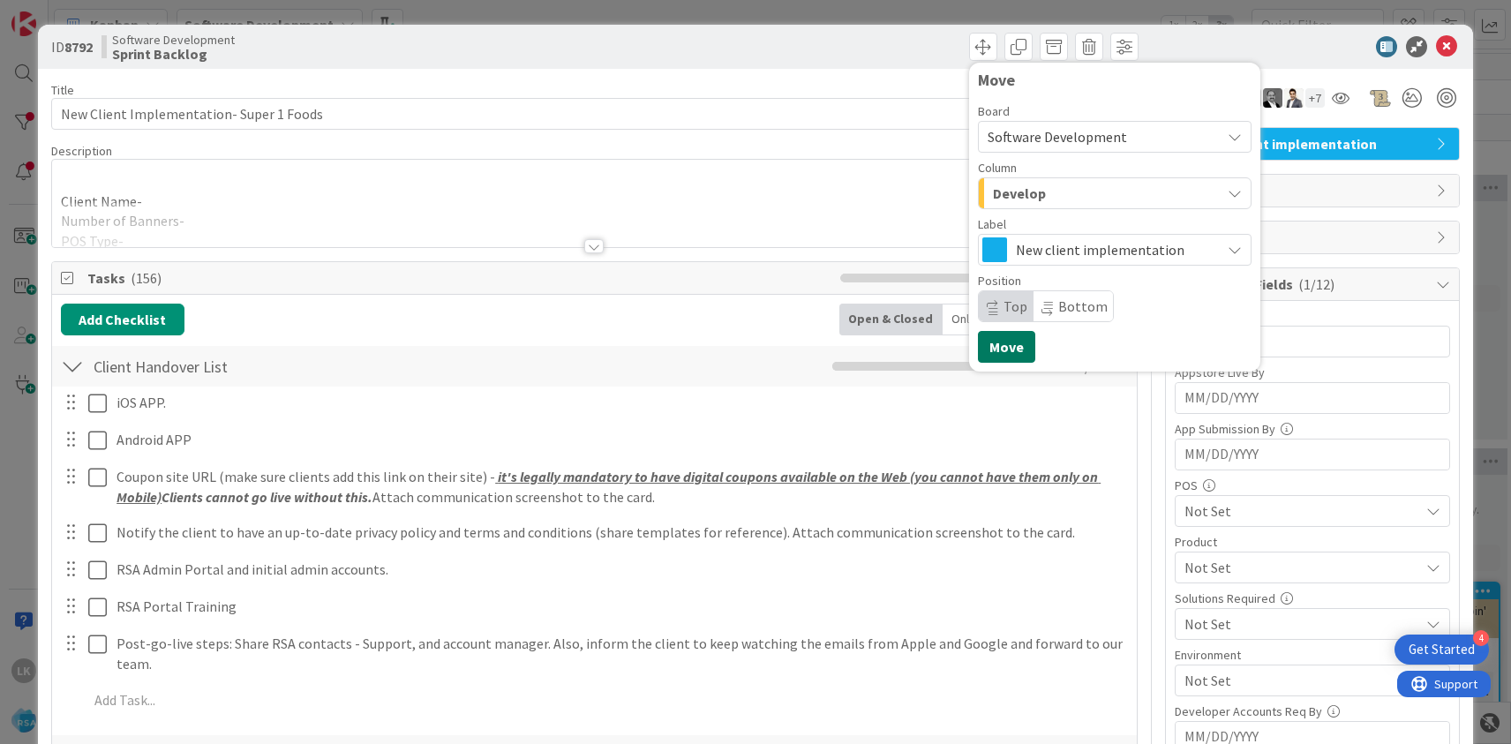
click at [1004, 350] on button "Move" at bounding box center [1006, 347] width 57 height 32
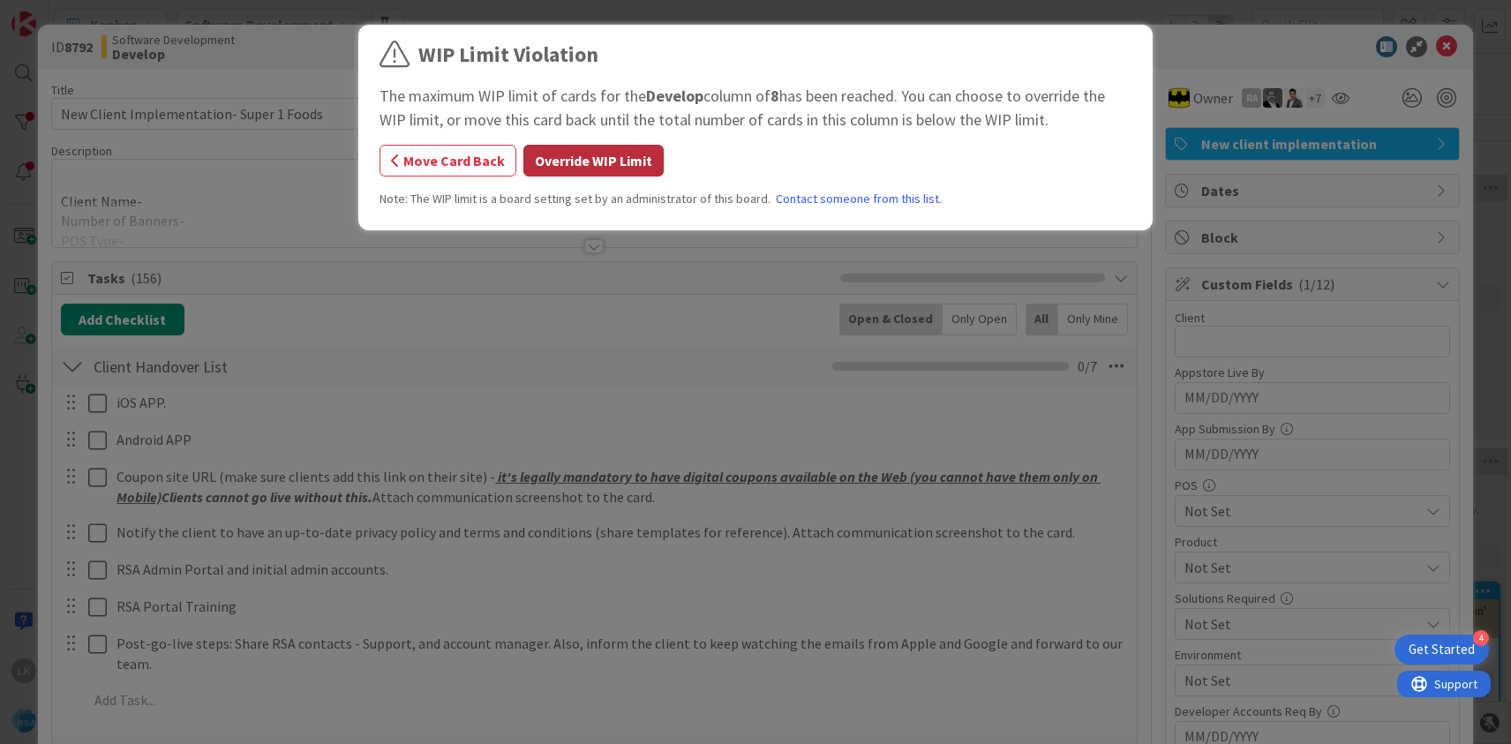
click at [612, 162] on button "Override WIP Limit" at bounding box center [593, 161] width 140 height 32
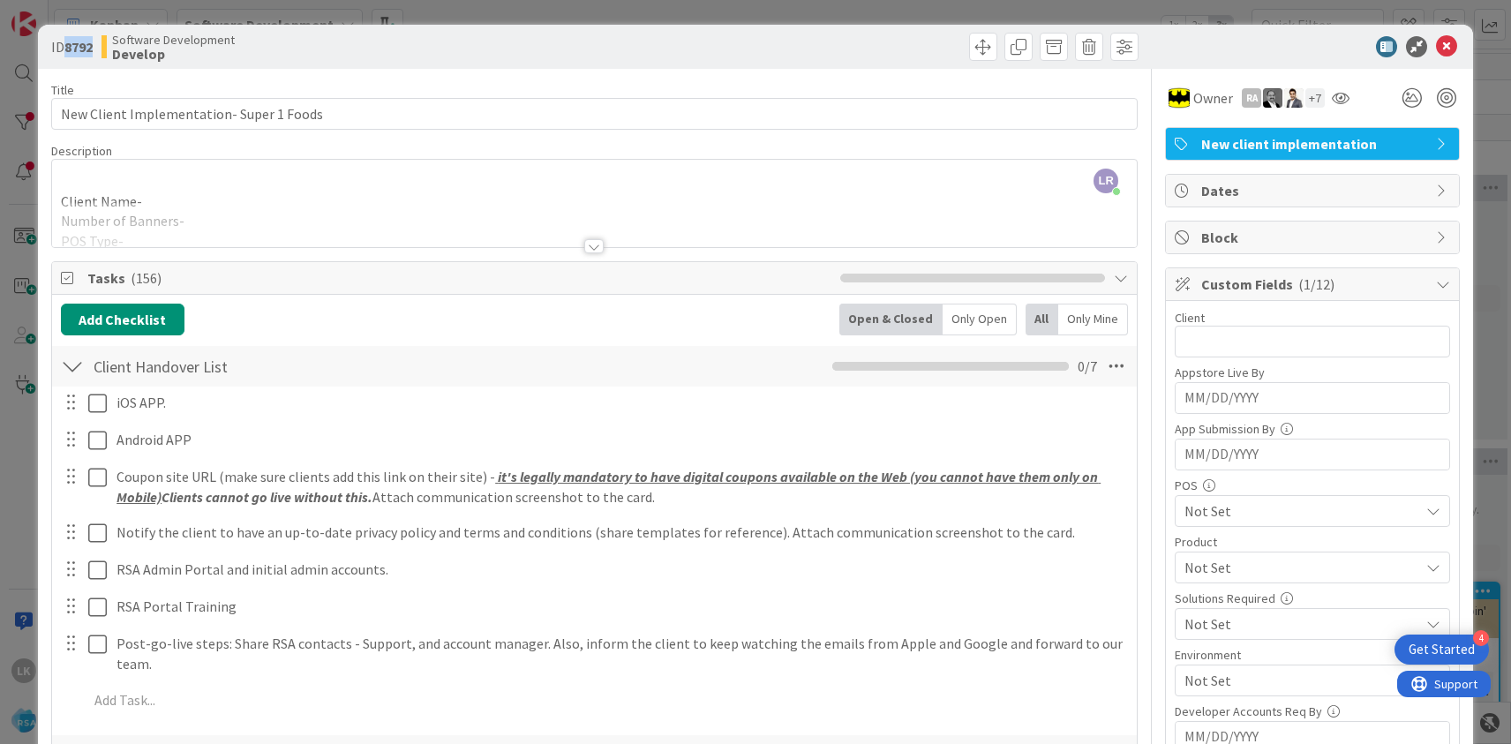
drag, startPoint x: 67, startPoint y: 46, endPoint x: 99, endPoint y: 49, distance: 32.0
click at [99, 49] on div "ID 8792 Software Development Develop" at bounding box center [320, 47] width 539 height 28
copy b "8792"
click at [1451, 47] on icon at bounding box center [1446, 46] width 21 height 21
